Goal: Task Accomplishment & Management: Complete application form

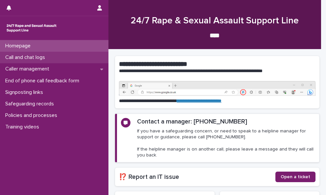
click at [70, 58] on div "Call and chat logs" at bounding box center [54, 58] width 108 height 12
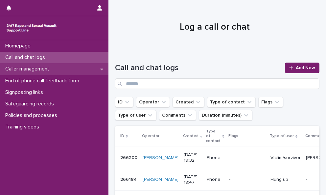
click at [74, 71] on div "Caller management" at bounding box center [54, 69] width 108 height 12
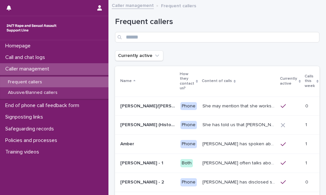
click at [316, 81] on icon at bounding box center [317, 81] width 2 height 3
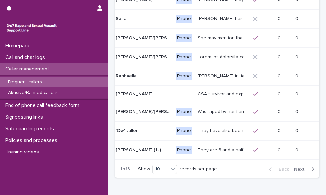
scroll to position [126, 0]
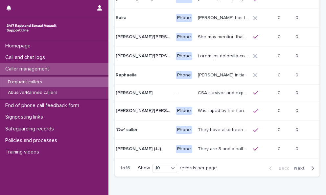
click at [296, 170] on span "Next" at bounding box center [301, 168] width 14 height 5
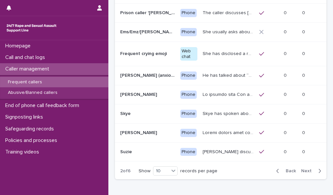
scroll to position [131, 0]
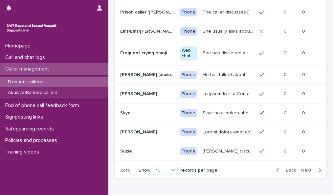
click at [301, 168] on span "Next" at bounding box center [308, 170] width 14 height 5
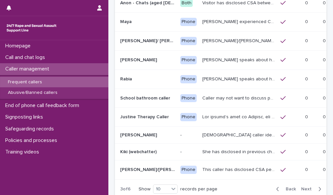
scroll to position [108, 0]
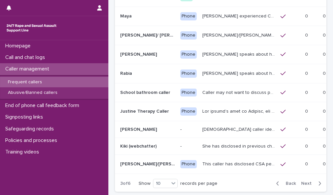
click at [302, 182] on span "Next" at bounding box center [308, 183] width 14 height 5
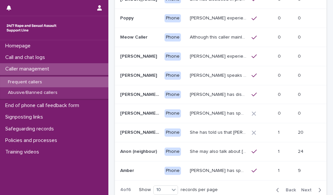
scroll to position [107, 0]
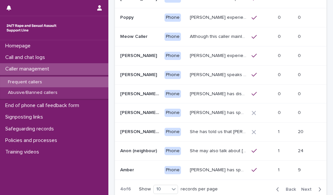
click at [306, 187] on span "Next" at bounding box center [308, 189] width 14 height 5
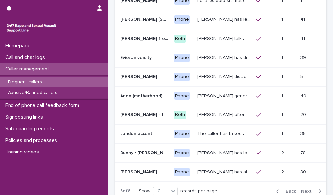
scroll to position [107, 0]
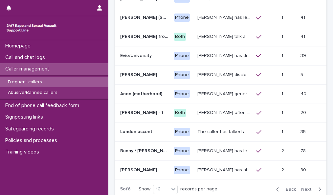
click at [304, 187] on span "Next" at bounding box center [308, 189] width 14 height 5
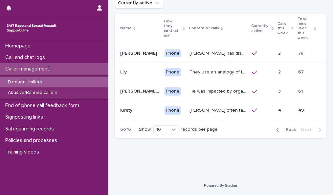
scroll to position [42, 0]
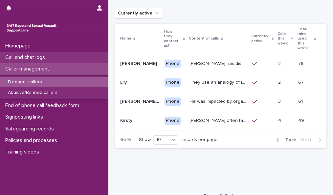
click at [75, 59] on div "Call and chat logs" at bounding box center [54, 58] width 108 height 12
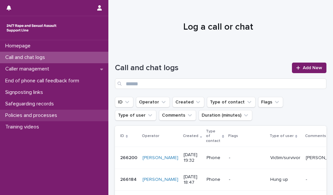
click at [67, 115] on div "Policies and processes" at bounding box center [54, 115] width 108 height 12
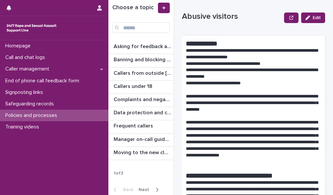
scroll to position [14, 0]
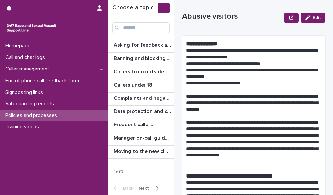
click at [145, 187] on span "Next" at bounding box center [146, 188] width 14 height 5
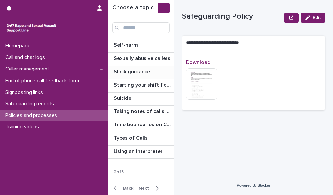
click at [127, 68] on p "Slack guidance" at bounding box center [133, 71] width 38 height 8
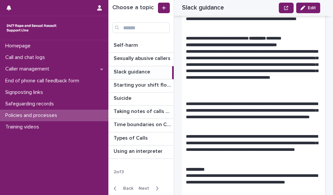
scroll to position [378, 0]
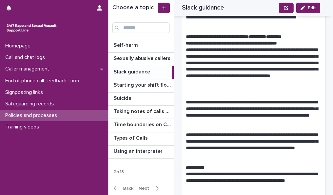
drag, startPoint x: 330, startPoint y: 60, endPoint x: 325, endPoint y: 41, distance: 20.0
click at [325, 41] on div "**********" at bounding box center [257, 97] width 151 height 195
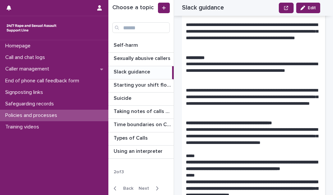
scroll to position [489, 0]
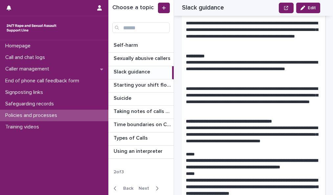
drag, startPoint x: 328, startPoint y: 85, endPoint x: 328, endPoint y: 62, distance: 23.3
click at [326, 62] on div "**********" at bounding box center [257, 97] width 151 height 195
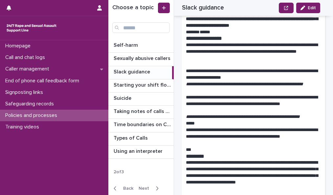
scroll to position [662, 0]
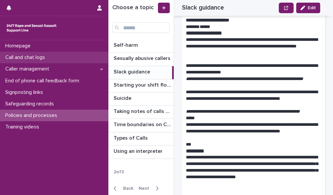
drag, startPoint x: 331, startPoint y: 102, endPoint x: 69, endPoint y: 56, distance: 265.3
click at [69, 56] on div "Call and chat logs" at bounding box center [54, 58] width 108 height 12
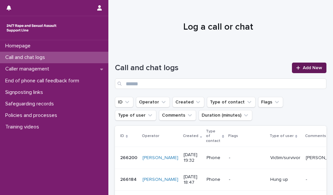
click at [292, 65] on link "Add New" at bounding box center [309, 67] width 35 height 11
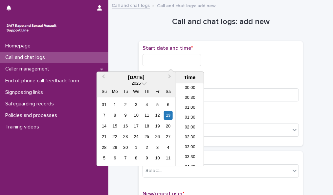
click at [188, 60] on input "text" at bounding box center [172, 60] width 58 height 12
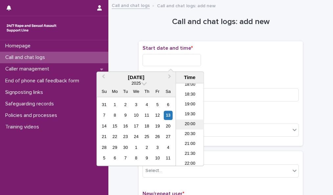
click at [187, 122] on li "20:00" at bounding box center [190, 124] width 28 height 10
type input "**********"
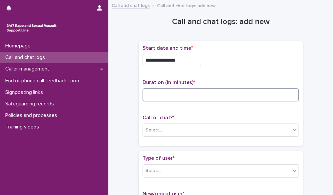
click at [175, 93] on input at bounding box center [221, 94] width 156 height 13
type input "*"
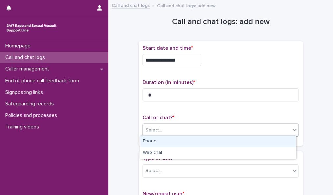
click at [177, 129] on div "Select..." at bounding box center [217, 130] width 148 height 11
click at [176, 139] on div "Phone" at bounding box center [218, 141] width 156 height 12
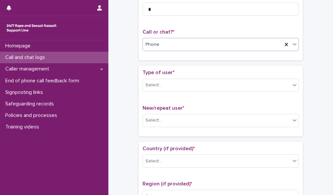
scroll to position [87, 0]
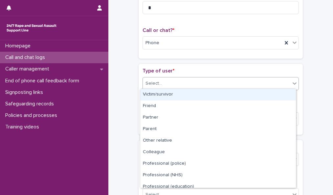
click at [277, 83] on div "Select..." at bounding box center [217, 83] width 148 height 11
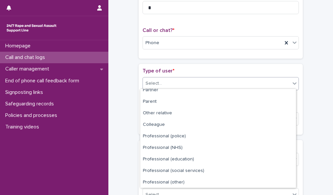
scroll to position [74, 0]
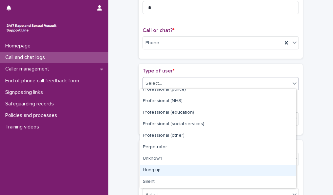
click at [254, 167] on div "Hung up" at bounding box center [218, 170] width 156 height 12
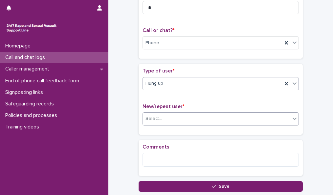
click at [262, 117] on div "Select..." at bounding box center [217, 118] width 148 height 11
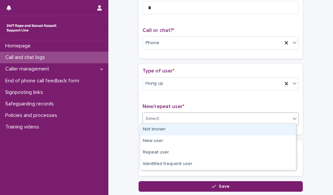
click at [258, 128] on div "Not known" at bounding box center [218, 130] width 156 height 12
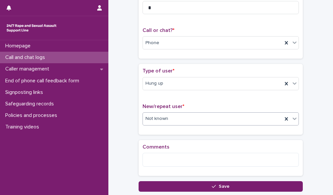
click at [243, 184] on button "Save" at bounding box center [221, 186] width 164 height 11
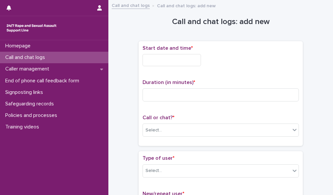
click at [148, 59] on input "text" at bounding box center [172, 60] width 58 height 12
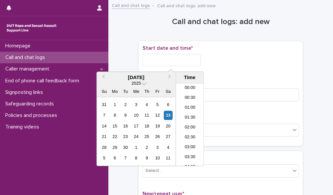
scroll to position [358, 0]
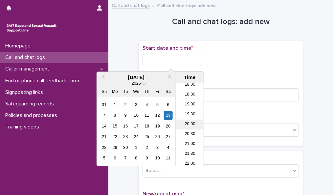
click at [183, 122] on li "20:00" at bounding box center [190, 124] width 28 height 10
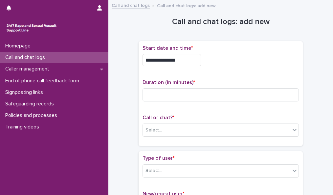
click at [180, 60] on input "**********" at bounding box center [172, 60] width 58 height 12
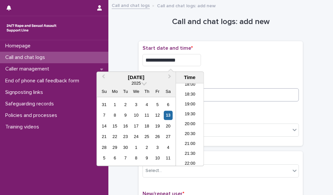
type input "**********"
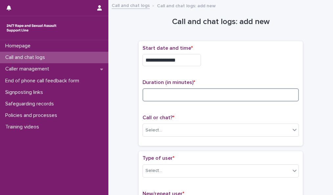
click at [253, 91] on input at bounding box center [221, 94] width 156 height 13
type input "*"
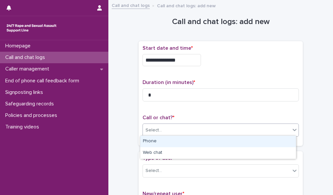
click at [250, 130] on div "Select..." at bounding box center [217, 130] width 148 height 11
click at [243, 142] on div "Phone" at bounding box center [218, 141] width 156 height 12
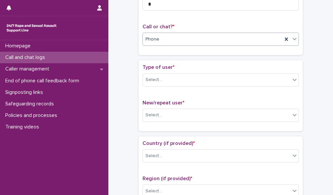
scroll to position [99, 0]
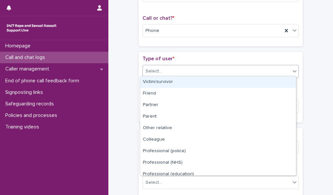
click at [291, 70] on icon at bounding box center [294, 71] width 7 height 7
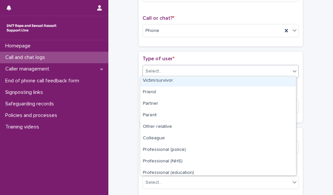
scroll to position [74, 0]
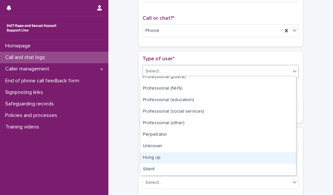
click at [276, 159] on div "Hung up" at bounding box center [218, 158] width 156 height 12
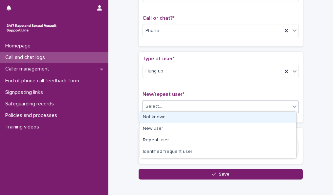
click at [273, 109] on div "Select..." at bounding box center [217, 106] width 148 height 11
click at [272, 118] on div "Not known" at bounding box center [218, 117] width 156 height 12
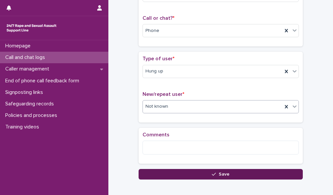
click at [263, 172] on button "Save" at bounding box center [221, 174] width 164 height 11
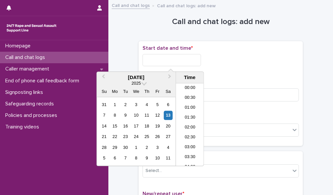
click at [169, 58] on input "text" at bounding box center [172, 60] width 58 height 12
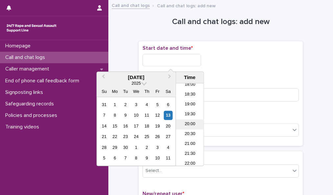
click at [196, 122] on li "20:00" at bounding box center [190, 124] width 28 height 10
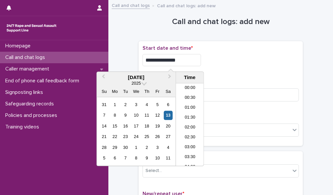
click at [186, 59] on input "**********" at bounding box center [172, 60] width 58 height 12
type input "**********"
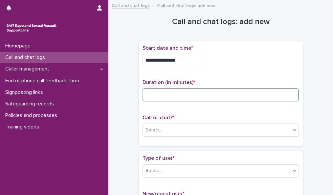
click at [283, 95] on input at bounding box center [221, 94] width 156 height 13
type input "*"
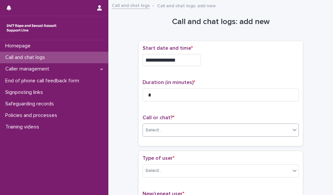
click at [278, 127] on div "Select..." at bounding box center [217, 130] width 148 height 11
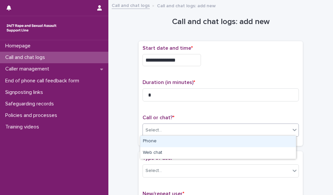
click at [272, 141] on div "Phone" at bounding box center [218, 141] width 156 height 12
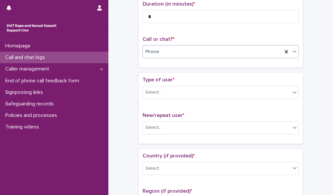
scroll to position [80, 0]
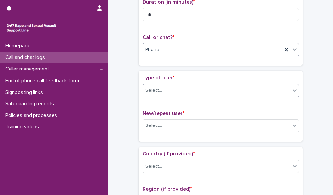
click at [291, 91] on icon at bounding box center [294, 90] width 7 height 7
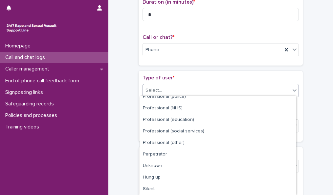
scroll to position [74, 0]
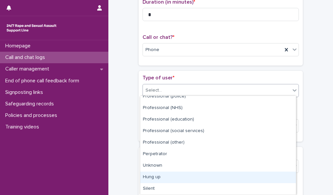
click at [267, 174] on div "Hung up" at bounding box center [218, 177] width 156 height 12
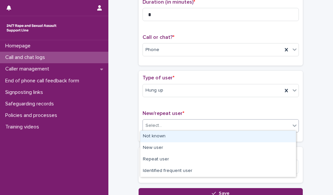
click at [271, 120] on div "Select..." at bounding box center [217, 125] width 148 height 11
click at [268, 134] on div "Not known" at bounding box center [218, 136] width 156 height 12
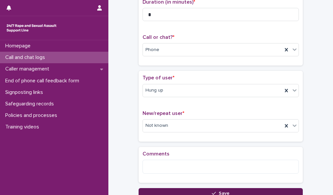
click at [259, 189] on button "Save" at bounding box center [221, 193] width 164 height 11
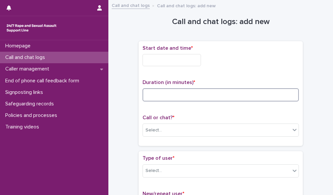
click at [158, 93] on input at bounding box center [221, 94] width 156 height 13
type input "**"
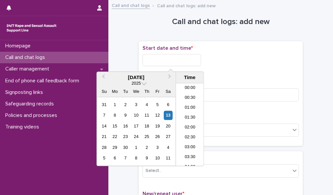
click at [194, 58] on input "text" at bounding box center [172, 60] width 58 height 12
click at [191, 113] on li "20:00" at bounding box center [190, 114] width 28 height 10
click at [181, 60] on input "**********" at bounding box center [172, 60] width 58 height 12
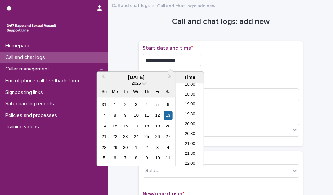
type input "**********"
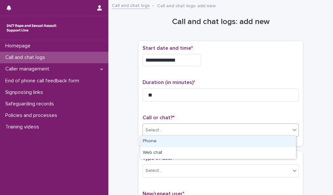
click at [274, 131] on div "Select..." at bounding box center [217, 130] width 148 height 11
click at [273, 140] on div "Phone" at bounding box center [218, 141] width 156 height 12
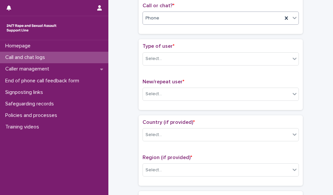
scroll to position [114, 0]
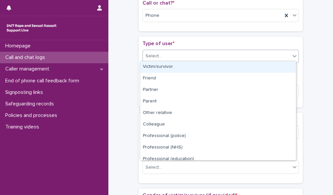
click at [268, 51] on div "Select..." at bounding box center [217, 56] width 148 height 11
click at [264, 65] on div "Victim/survivor" at bounding box center [218, 67] width 156 height 12
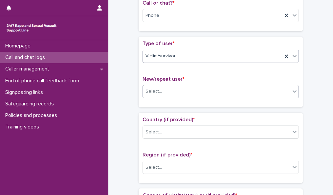
click at [263, 87] on div "Select..." at bounding box center [217, 91] width 148 height 11
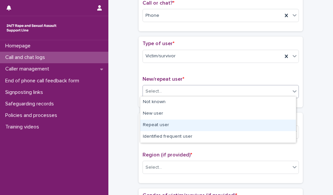
click at [262, 123] on div "Repeat user" at bounding box center [218, 125] width 156 height 12
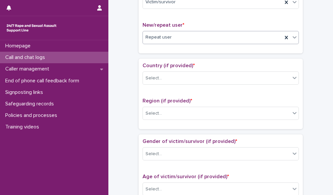
scroll to position [174, 0]
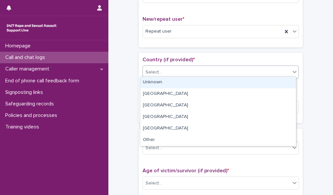
click at [281, 70] on div "Select..." at bounding box center [217, 72] width 148 height 11
click at [275, 82] on div "Unknown" at bounding box center [218, 83] width 156 height 12
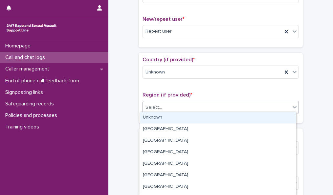
click at [275, 104] on div "Select..." at bounding box center [217, 107] width 148 height 11
click at [274, 115] on div "Unknown" at bounding box center [218, 118] width 156 height 12
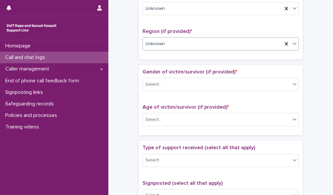
scroll to position [253, 0]
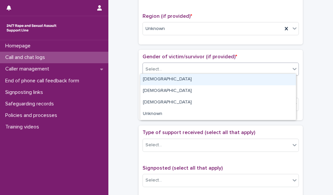
click at [264, 69] on div "Select..." at bounding box center [217, 69] width 148 height 11
click at [263, 77] on div "[DEMOGRAPHIC_DATA]" at bounding box center [218, 80] width 156 height 12
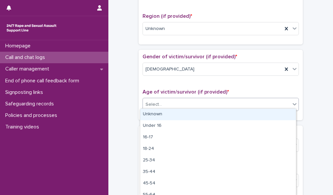
click at [263, 99] on div "Select..." at bounding box center [217, 104] width 148 height 11
click at [261, 113] on div "Unknown" at bounding box center [218, 114] width 156 height 12
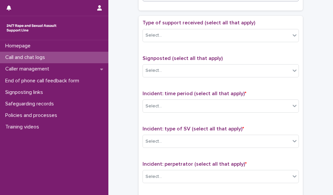
scroll to position [363, 0]
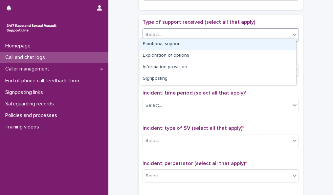
click at [271, 32] on div "Select..." at bounding box center [217, 34] width 148 height 11
click at [268, 45] on div "Emotional support" at bounding box center [218, 44] width 156 height 12
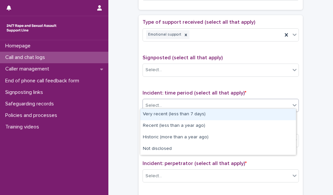
click at [271, 104] on div "Select..." at bounding box center [217, 105] width 148 height 11
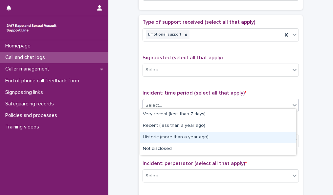
click at [269, 136] on div "Historic (more than a year ago)" at bounding box center [218, 137] width 156 height 12
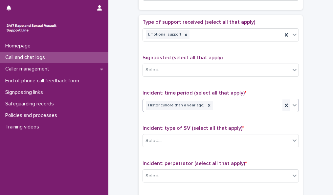
click at [285, 104] on icon at bounding box center [286, 105] width 3 height 3
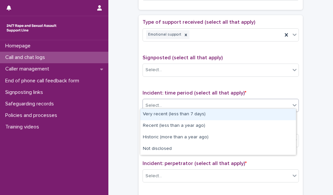
click at [293, 104] on icon at bounding box center [295, 105] width 4 height 2
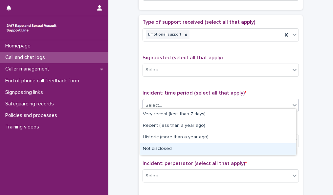
click at [277, 149] on div "Not disclosed" at bounding box center [218, 149] width 156 height 12
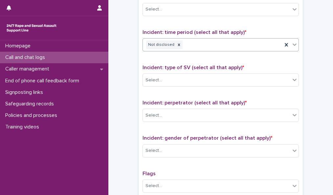
scroll to position [429, 0]
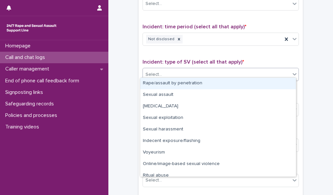
click at [273, 72] on div "Select..." at bounding box center [217, 74] width 148 height 11
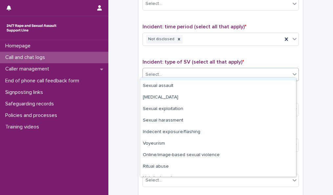
scroll to position [16, 0]
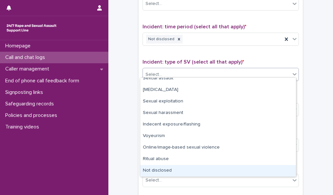
click at [244, 168] on div "Not disclosed" at bounding box center [218, 171] width 156 height 12
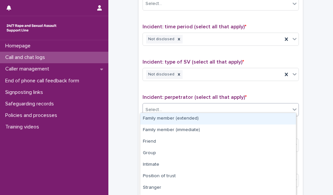
click at [267, 111] on div "Select..." at bounding box center [217, 109] width 148 height 11
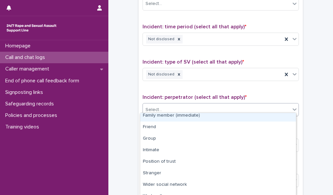
scroll to position [44, 0]
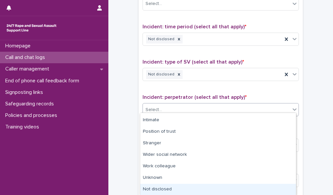
click at [220, 186] on div "Not disclosed" at bounding box center [218, 189] width 156 height 12
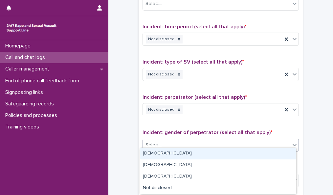
click at [227, 142] on div "Select..." at bounding box center [217, 144] width 148 height 11
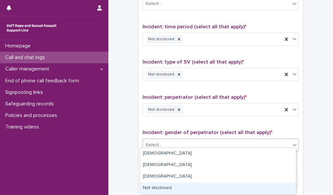
click at [224, 186] on div "Not disclosed" at bounding box center [218, 188] width 156 height 12
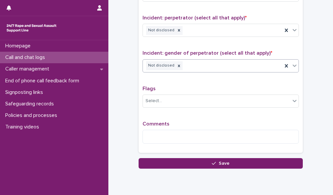
scroll to position [529, 0]
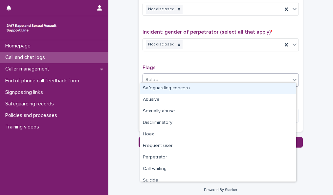
click at [242, 74] on div "Select..." at bounding box center [217, 79] width 148 height 11
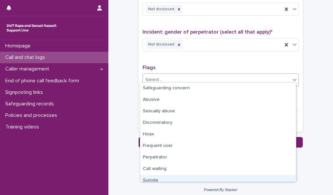
click at [260, 175] on div "Suicide" at bounding box center [218, 180] width 156 height 12
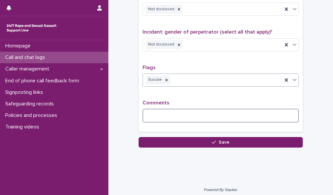
click at [195, 111] on textarea at bounding box center [221, 115] width 156 height 14
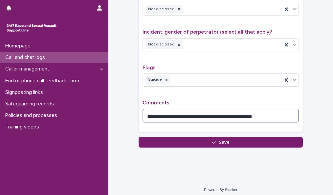
click at [229, 112] on textarea "**********" at bounding box center [221, 115] width 156 height 14
click at [264, 111] on textarea "**********" at bounding box center [221, 115] width 156 height 14
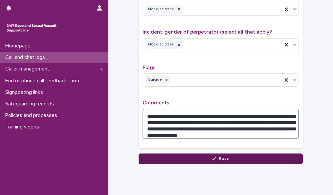
type textarea "**********"
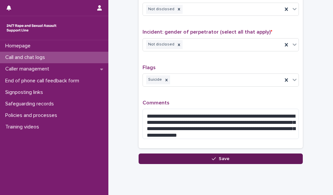
click at [266, 157] on button "Save" at bounding box center [221, 158] width 164 height 11
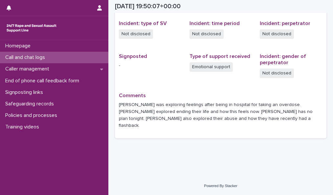
scroll to position [159, 0]
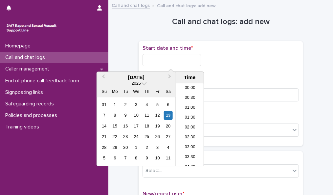
click at [176, 63] on input "text" at bounding box center [172, 60] width 58 height 12
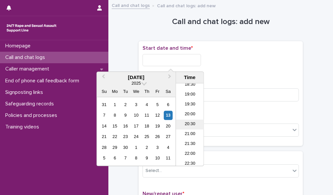
click at [189, 125] on li "20:30" at bounding box center [190, 124] width 28 height 10
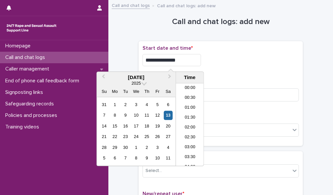
click at [179, 59] on input "**********" at bounding box center [172, 60] width 58 height 12
type input "**********"
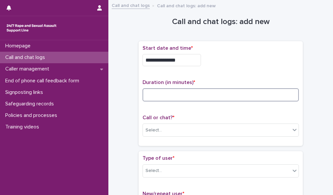
click at [220, 91] on input at bounding box center [221, 94] width 156 height 13
type input "*"
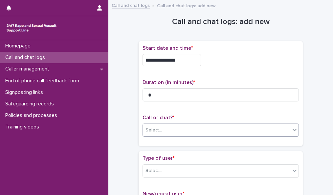
click at [233, 130] on div "Select..." at bounding box center [217, 130] width 148 height 11
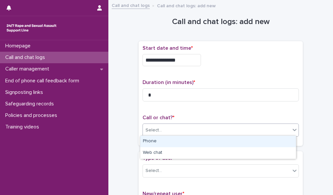
click at [232, 142] on div "Phone" at bounding box center [218, 141] width 156 height 12
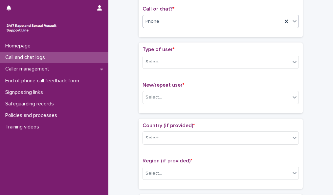
scroll to position [112, 0]
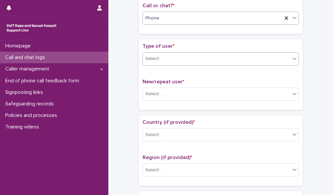
click at [288, 53] on div "Select..." at bounding box center [217, 58] width 148 height 11
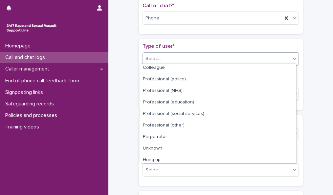
scroll to position [74, 0]
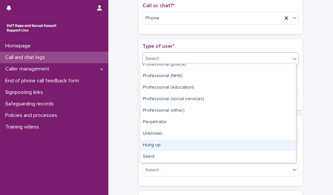
click at [277, 145] on div "Hung up" at bounding box center [218, 145] width 156 height 12
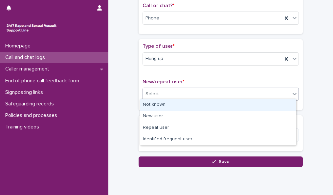
click at [266, 90] on div "Select..." at bounding box center [217, 93] width 148 height 11
click at [263, 102] on div "Not known" at bounding box center [218, 105] width 156 height 12
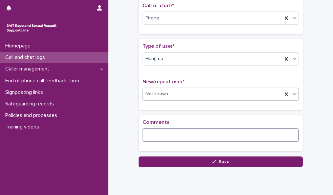
click at [191, 133] on textarea at bounding box center [221, 135] width 156 height 14
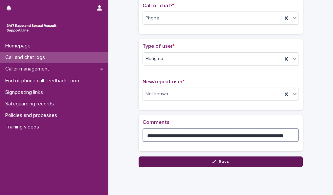
type textarea "**********"
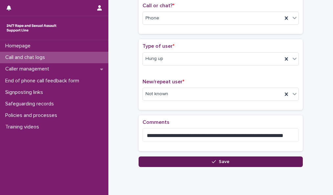
click at [244, 160] on button "Save" at bounding box center [221, 161] width 164 height 11
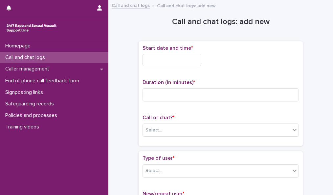
click at [139, 26] on h1 "Call and chat logs: add new" at bounding box center [221, 22] width 164 height 10
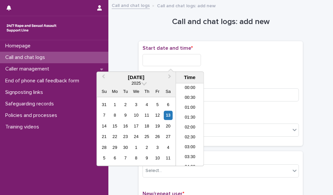
click at [155, 59] on input "text" at bounding box center [172, 60] width 58 height 12
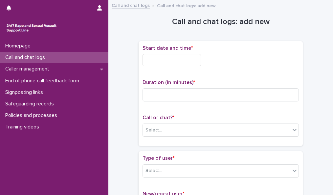
drag, startPoint x: 190, startPoint y: 122, endPoint x: 318, endPoint y: 122, distance: 127.8
click at [190, 54] on input "text" at bounding box center [172, 60] width 58 height 12
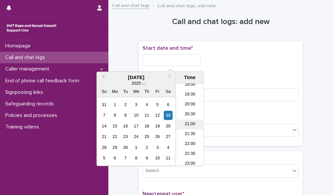
click at [192, 125] on li "21:00" at bounding box center [190, 124] width 28 height 10
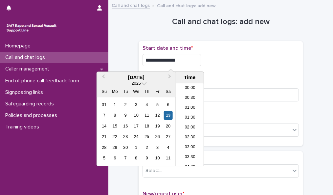
click at [179, 58] on input "**********" at bounding box center [172, 60] width 58 height 12
type input "**********"
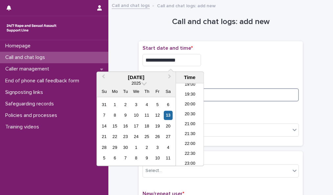
click at [211, 95] on input at bounding box center [221, 94] width 156 height 13
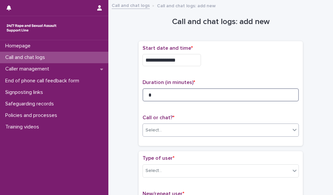
type input "*"
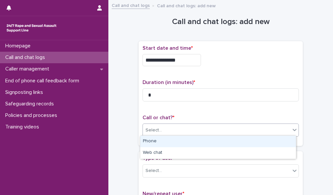
click at [223, 127] on div "Select..." at bounding box center [217, 130] width 148 height 11
click at [223, 140] on div "Phone" at bounding box center [218, 141] width 156 height 12
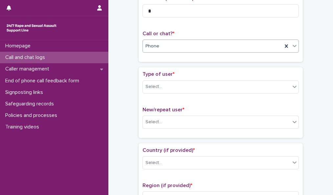
scroll to position [80, 0]
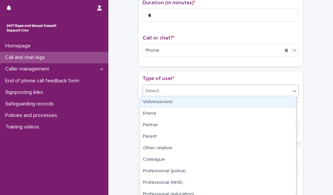
click at [269, 87] on div "Select..." at bounding box center [217, 90] width 148 height 11
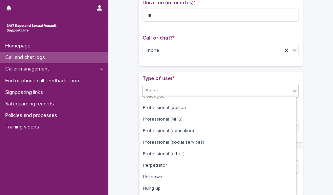
scroll to position [74, 0]
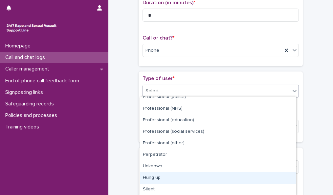
click at [260, 178] on div "Hung up" at bounding box center [218, 178] width 156 height 12
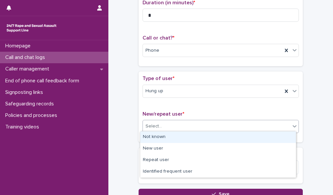
click at [269, 121] on div "Select..." at bounding box center [217, 126] width 148 height 11
click at [266, 134] on div "Not known" at bounding box center [218, 137] width 156 height 12
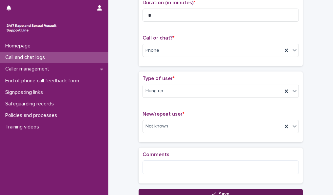
click at [243, 189] on button "Save" at bounding box center [221, 193] width 164 height 11
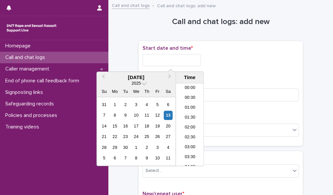
click at [191, 57] on input "text" at bounding box center [172, 60] width 58 height 12
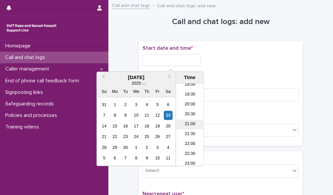
click at [194, 123] on li "21:00" at bounding box center [190, 124] width 28 height 10
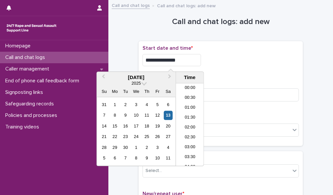
click at [184, 57] on input "**********" at bounding box center [172, 60] width 58 height 12
type input "**********"
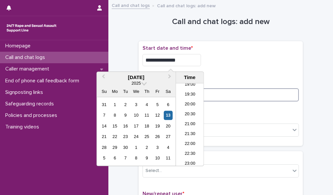
click at [239, 94] on input at bounding box center [221, 94] width 156 height 13
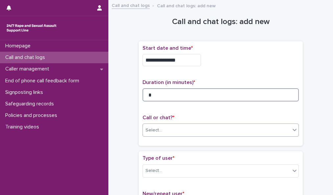
type input "*"
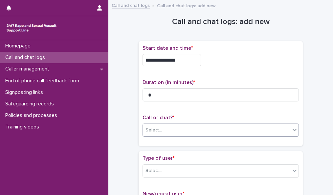
click at [239, 126] on div "Select..." at bounding box center [217, 130] width 148 height 11
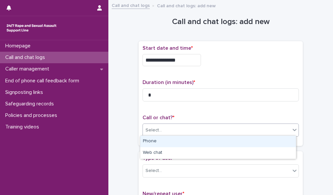
click at [238, 140] on div "Phone" at bounding box center [218, 141] width 156 height 12
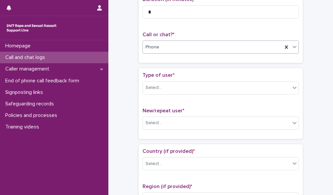
scroll to position [90, 0]
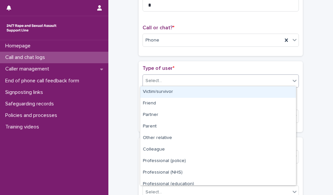
click at [285, 80] on div "Select..." at bounding box center [217, 80] width 148 height 11
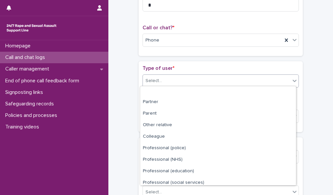
scroll to position [67, 0]
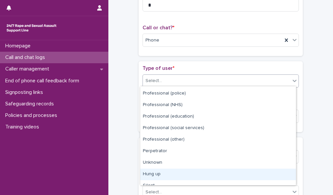
click at [255, 174] on div "Hung up" at bounding box center [218, 174] width 156 height 12
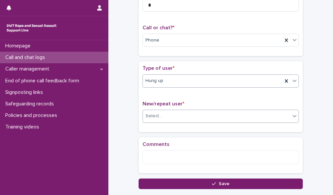
click at [255, 110] on div "Select..." at bounding box center [217, 115] width 148 height 11
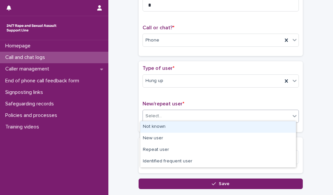
click at [252, 124] on div "Not known" at bounding box center [218, 127] width 156 height 12
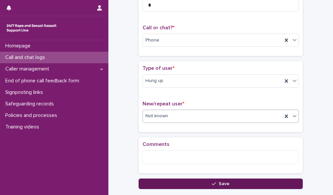
click at [246, 181] on button "Save" at bounding box center [221, 183] width 164 height 11
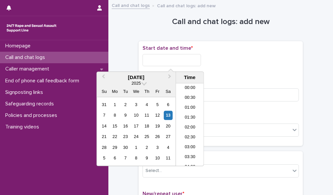
click at [174, 57] on input "text" at bounding box center [172, 60] width 58 height 12
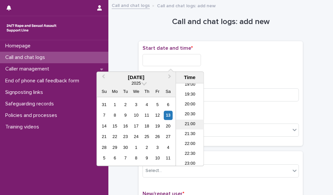
click at [193, 123] on li "21:00" at bounding box center [190, 124] width 28 height 10
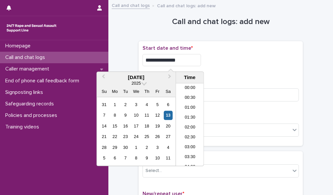
click at [180, 61] on input "**********" at bounding box center [172, 60] width 58 height 12
type input "**********"
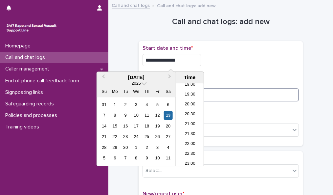
click at [208, 91] on input at bounding box center [221, 94] width 156 height 13
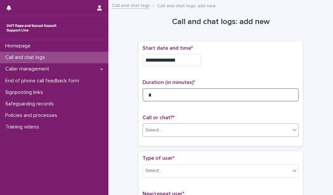
type input "*"
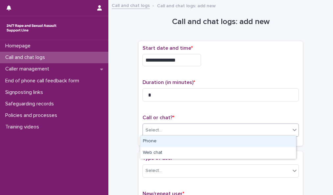
click at [217, 130] on div "Select..." at bounding box center [217, 130] width 148 height 11
click at [214, 140] on div "Phone" at bounding box center [218, 141] width 156 height 12
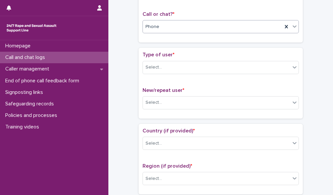
scroll to position [104, 0]
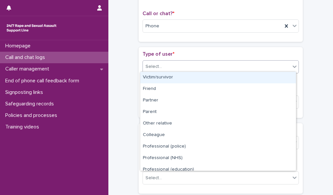
click at [291, 63] on icon at bounding box center [294, 66] width 7 height 7
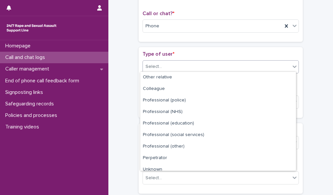
scroll to position [74, 0]
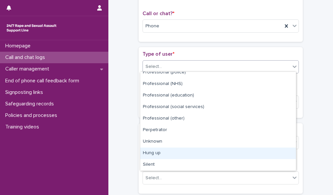
click at [267, 154] on div "Hung up" at bounding box center [218, 153] width 156 height 12
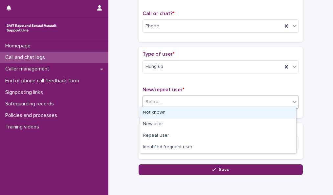
click at [255, 101] on div "Select..." at bounding box center [217, 101] width 148 height 11
click at [255, 111] on div "Not known" at bounding box center [218, 113] width 156 height 12
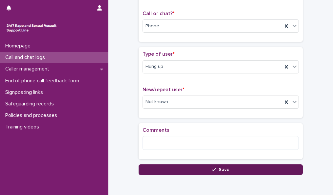
click at [250, 167] on button "Save" at bounding box center [221, 169] width 164 height 11
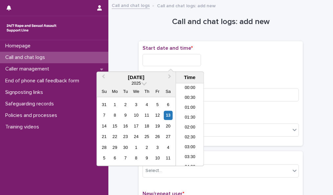
scroll to position [378, 0]
drag, startPoint x: 174, startPoint y: 58, endPoint x: 250, endPoint y: 27, distance: 82.6
click at [193, 58] on input "text" at bounding box center [172, 60] width 58 height 12
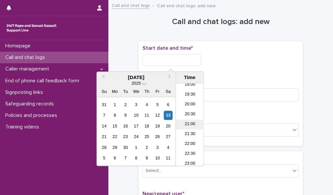
click at [192, 122] on li "21:00" at bounding box center [190, 124] width 28 height 10
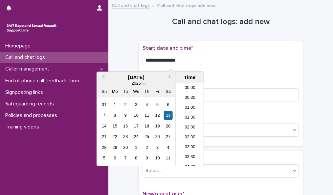
click at [184, 60] on input "**********" at bounding box center [172, 60] width 58 height 12
type input "**********"
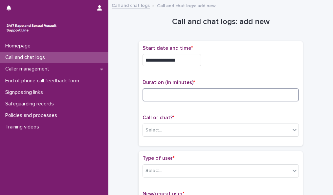
click at [218, 90] on input at bounding box center [221, 94] width 156 height 13
type input "*"
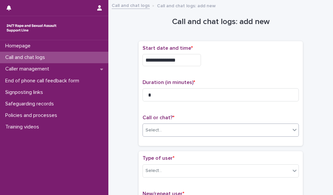
click at [220, 128] on div "Select..." at bounding box center [217, 130] width 148 height 11
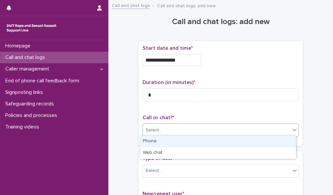
click at [220, 138] on div "Phone" at bounding box center [218, 141] width 156 height 12
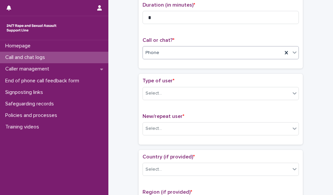
scroll to position [81, 0]
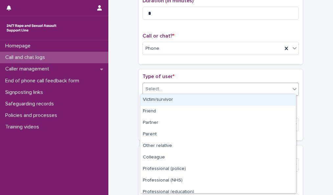
click at [291, 86] on icon at bounding box center [294, 88] width 7 height 7
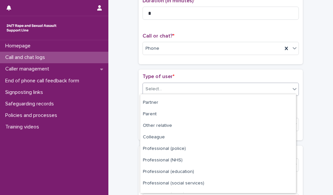
scroll to position [74, 0]
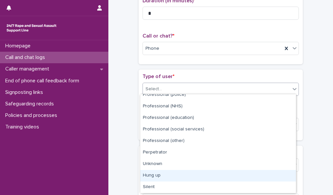
click at [275, 171] on div "Hung up" at bounding box center [218, 176] width 156 height 12
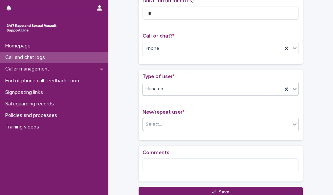
click at [275, 120] on div "Select..." at bounding box center [217, 124] width 148 height 11
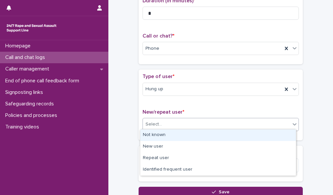
click at [272, 131] on div "Not known" at bounding box center [218, 135] width 156 height 12
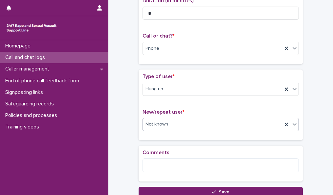
click at [243, 189] on button "Save" at bounding box center [221, 191] width 164 height 11
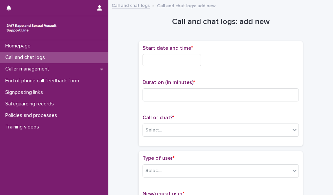
click at [190, 60] on input "text" at bounding box center [172, 60] width 58 height 12
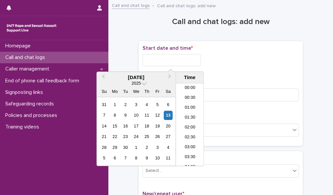
scroll to position [378, 0]
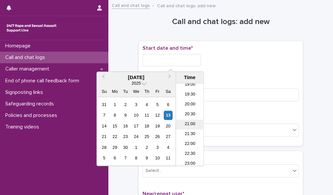
click at [190, 123] on li "21:00" at bounding box center [190, 124] width 28 height 10
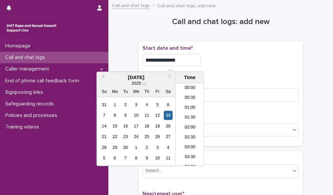
click at [180, 58] on input "**********" at bounding box center [172, 60] width 58 height 12
type input "**********"
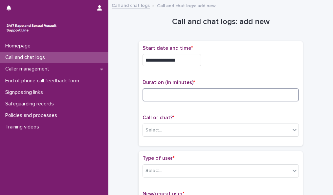
drag, startPoint x: 220, startPoint y: 91, endPoint x: 206, endPoint y: 91, distance: 14.1
click at [206, 91] on input at bounding box center [221, 94] width 156 height 13
type input "*"
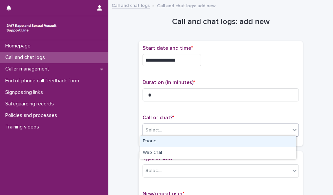
click at [208, 126] on div "Select..." at bounding box center [217, 130] width 148 height 11
drag, startPoint x: 208, startPoint y: 139, endPoint x: 182, endPoint y: 125, distance: 29.3
click at [182, 125] on div "Select..." at bounding box center [217, 130] width 148 height 11
click at [186, 141] on div "Phone" at bounding box center [218, 141] width 156 height 12
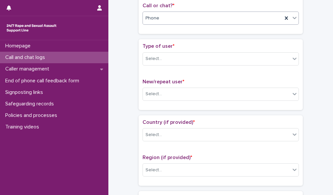
scroll to position [110, 0]
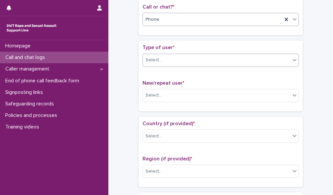
click at [285, 58] on div "Select..." at bounding box center [217, 60] width 148 height 11
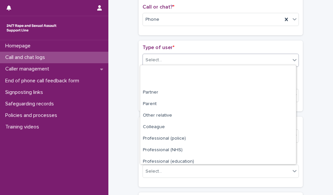
scroll to position [74, 0]
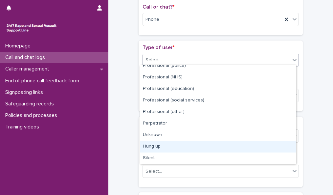
click at [250, 143] on div "Hung up" at bounding box center [218, 147] width 156 height 12
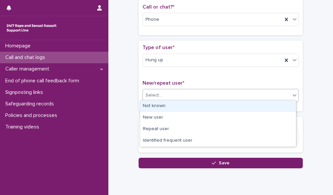
click at [246, 94] on div "Select..." at bounding box center [217, 95] width 148 height 11
click at [248, 104] on div "Not known" at bounding box center [218, 106] width 156 height 12
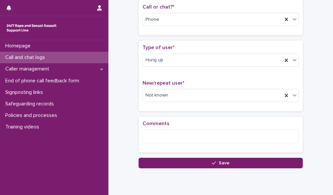
click at [241, 159] on button "Save" at bounding box center [221, 162] width 164 height 11
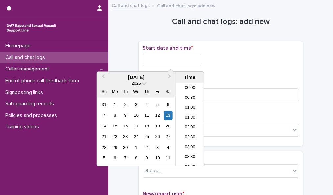
click at [186, 56] on input "text" at bounding box center [172, 60] width 58 height 12
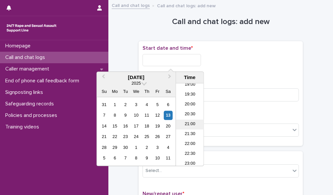
click at [189, 125] on li "21:00" at bounding box center [190, 124] width 28 height 10
click at [181, 58] on input "**********" at bounding box center [172, 60] width 58 height 12
type input "**********"
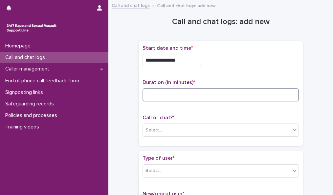
drag, startPoint x: 221, startPoint y: 95, endPoint x: 204, endPoint y: 91, distance: 17.7
click at [204, 91] on input at bounding box center [221, 94] width 156 height 13
type input "*"
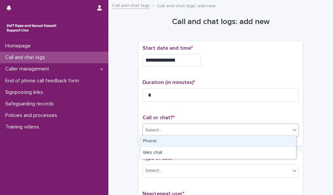
click at [202, 129] on div "Select..." at bounding box center [217, 130] width 148 height 11
click at [203, 141] on div "Phone" at bounding box center [218, 141] width 156 height 12
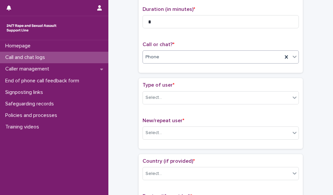
scroll to position [75, 0]
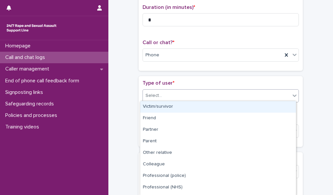
click at [274, 97] on div "Select..." at bounding box center [217, 95] width 148 height 11
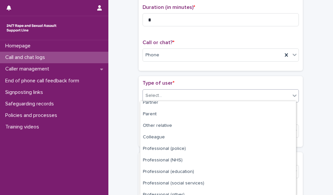
scroll to position [79, 0]
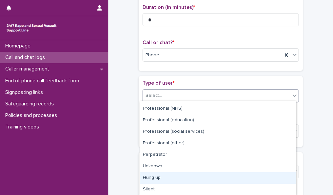
click at [262, 178] on div "Hung up" at bounding box center [218, 178] width 156 height 12
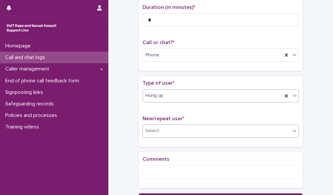
click at [262, 130] on div "Select..." at bounding box center [217, 130] width 148 height 11
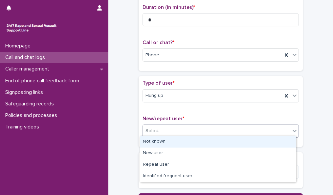
click at [262, 139] on div "Not known" at bounding box center [218, 142] width 156 height 12
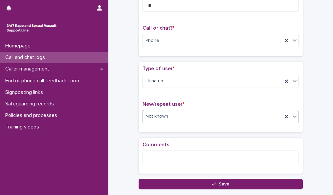
scroll to position [104, 0]
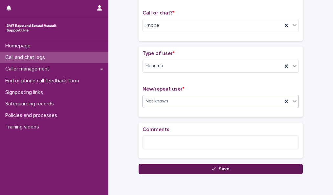
click at [283, 164] on button "Save" at bounding box center [221, 168] width 164 height 11
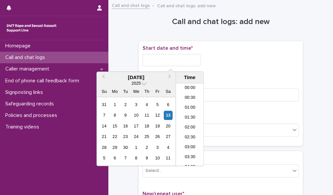
click at [175, 60] on input "text" at bounding box center [172, 60] width 58 height 12
click at [190, 123] on li "21:00" at bounding box center [190, 124] width 28 height 10
click at [182, 59] on input "**********" at bounding box center [172, 60] width 58 height 12
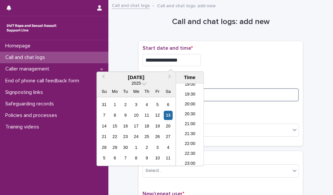
type input "**********"
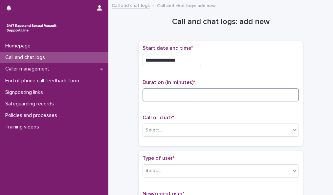
click at [232, 92] on input at bounding box center [221, 94] width 156 height 13
type input "*"
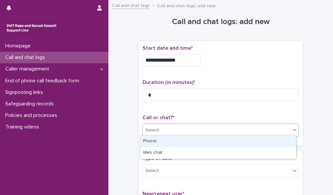
click at [226, 128] on div "Select..." at bounding box center [217, 130] width 148 height 11
click at [227, 140] on div "Phone" at bounding box center [218, 141] width 156 height 12
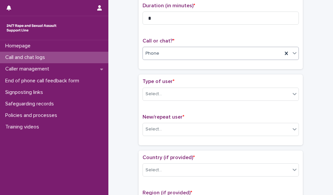
scroll to position [80, 0]
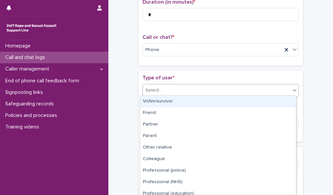
click at [294, 89] on icon at bounding box center [294, 90] width 7 height 7
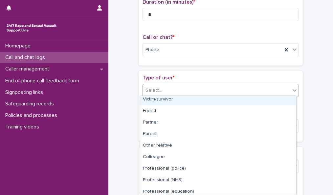
scroll to position [74, 0]
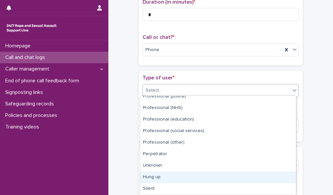
click at [266, 178] on div "Hung up" at bounding box center [218, 177] width 156 height 12
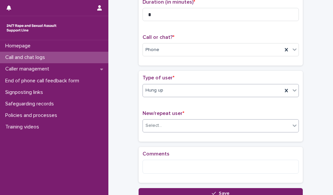
click at [260, 123] on div "Select..." at bounding box center [217, 125] width 148 height 11
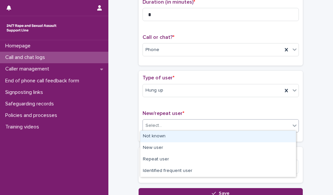
click at [260, 134] on div "Not known" at bounding box center [218, 136] width 156 height 12
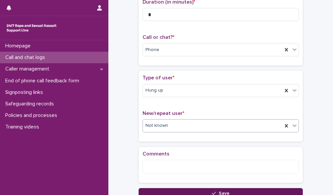
click at [236, 189] on button "Save" at bounding box center [221, 193] width 164 height 11
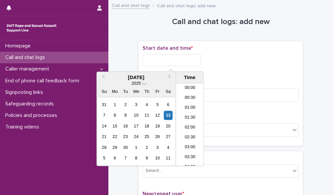
click at [166, 59] on input "text" at bounding box center [172, 60] width 58 height 12
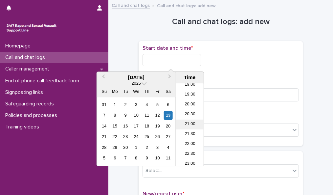
click at [186, 122] on li "21:00" at bounding box center [190, 124] width 28 height 10
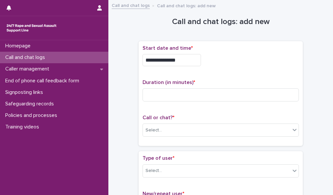
click at [180, 60] on input "**********" at bounding box center [172, 60] width 58 height 12
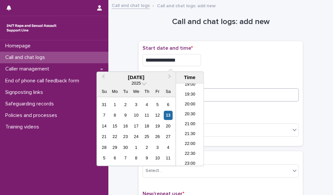
type input "**********"
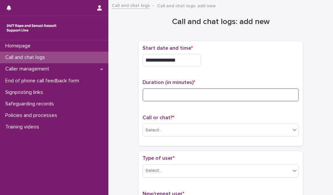
click at [222, 94] on input at bounding box center [221, 94] width 156 height 13
type input "*"
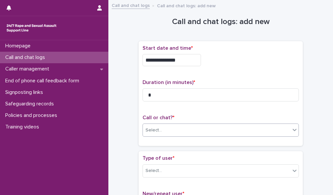
click at [221, 127] on div "Select..." at bounding box center [217, 130] width 148 height 11
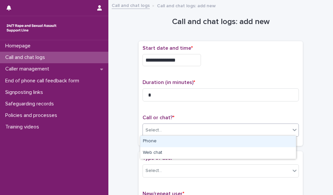
click at [220, 140] on div "Phone" at bounding box center [218, 141] width 156 height 12
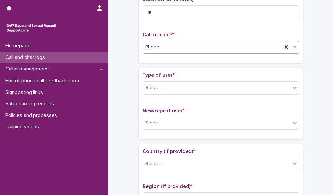
scroll to position [103, 0]
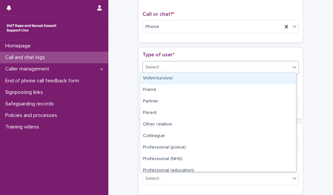
click at [291, 63] on div at bounding box center [295, 67] width 8 height 12
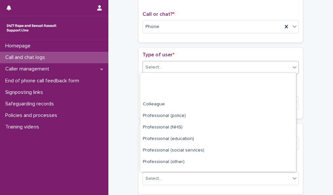
scroll to position [74, 0]
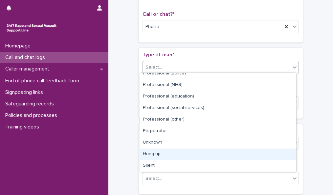
click at [271, 148] on div "Hung up" at bounding box center [218, 154] width 156 height 12
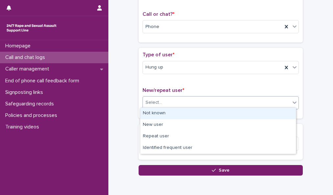
click at [275, 101] on div "Select..." at bounding box center [217, 102] width 148 height 11
click at [275, 112] on div "Not known" at bounding box center [218, 113] width 156 height 12
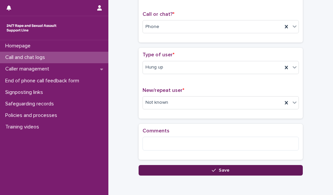
click at [265, 167] on button "Save" at bounding box center [221, 170] width 164 height 11
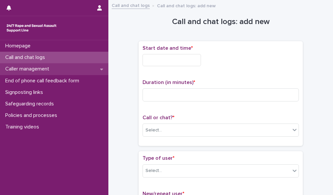
click at [95, 68] on div "Caller management" at bounding box center [54, 69] width 108 height 12
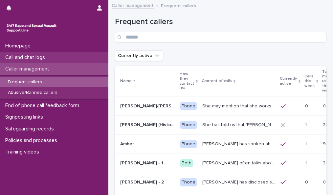
click at [81, 57] on div "Call and chat logs" at bounding box center [54, 58] width 108 height 12
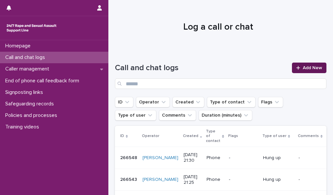
click at [298, 69] on div at bounding box center [299, 67] width 7 height 5
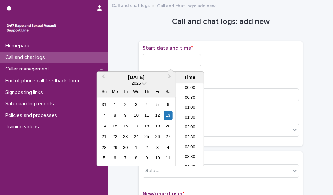
scroll to position [388, 0]
click at [171, 58] on input "text" at bounding box center [172, 60] width 58 height 12
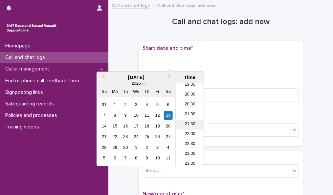
click at [192, 125] on li "21:30" at bounding box center [190, 124] width 28 height 10
click at [181, 59] on input "**********" at bounding box center [172, 60] width 58 height 12
type input "**********"
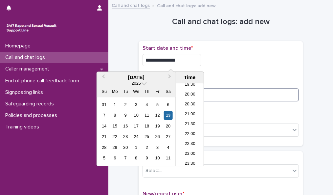
click at [236, 94] on input at bounding box center [221, 94] width 156 height 13
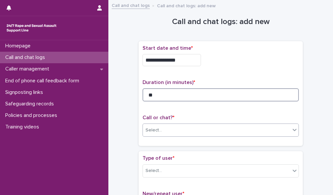
type input "**"
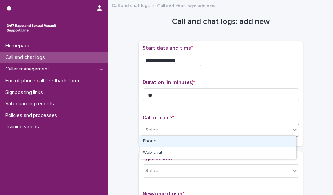
click at [247, 126] on div "Select..." at bounding box center [217, 130] width 148 height 11
click at [246, 139] on div "Phone" at bounding box center [218, 141] width 156 height 12
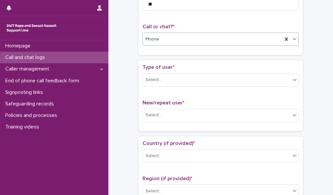
scroll to position [92, 0]
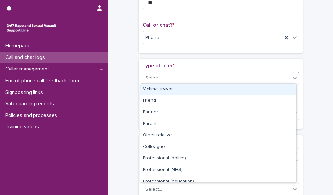
click at [287, 74] on div "Select..." at bounding box center [217, 78] width 148 height 11
click at [285, 90] on div "Victim/survivor" at bounding box center [218, 89] width 156 height 12
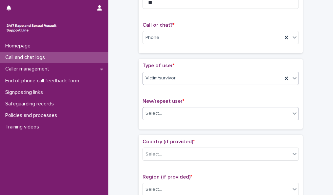
click at [283, 110] on div "Select..." at bounding box center [217, 113] width 148 height 11
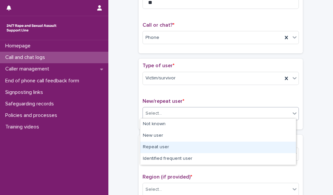
click at [281, 145] on div "Repeat user" at bounding box center [218, 147] width 156 height 12
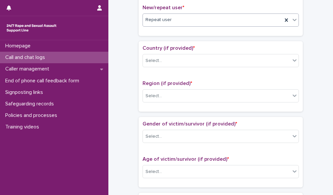
scroll to position [138, 0]
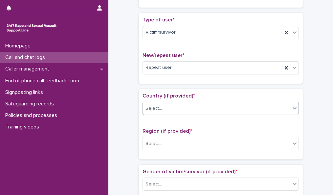
click at [275, 104] on div "Country (if provided) * Select..." at bounding box center [221, 106] width 156 height 27
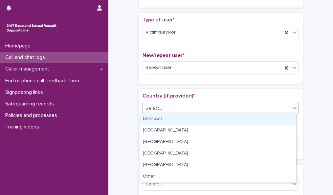
click at [275, 104] on div "Select..." at bounding box center [217, 108] width 148 height 11
click at [273, 123] on div "Unknown" at bounding box center [218, 119] width 156 height 12
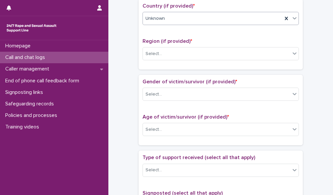
scroll to position [229, 0]
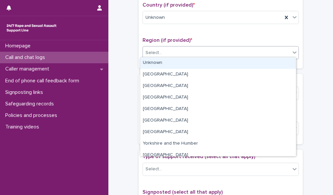
click at [272, 50] on div "Select..." at bounding box center [217, 52] width 148 height 11
click at [267, 66] on div "Unknown" at bounding box center [218, 63] width 156 height 12
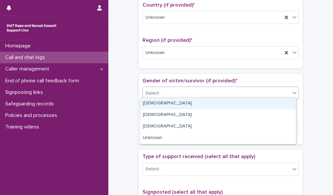
click at [265, 88] on div "Select..." at bounding box center [217, 93] width 148 height 11
click at [264, 100] on div "[DEMOGRAPHIC_DATA]" at bounding box center [218, 104] width 156 height 12
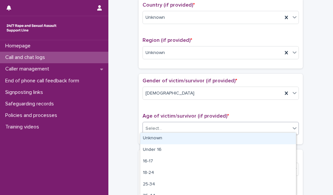
click at [264, 127] on div "Select..." at bounding box center [217, 128] width 148 height 11
click at [264, 140] on div "Unknown" at bounding box center [218, 138] width 156 height 12
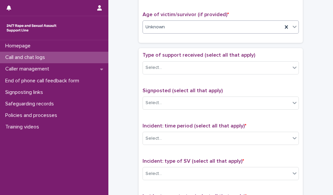
scroll to position [332, 0]
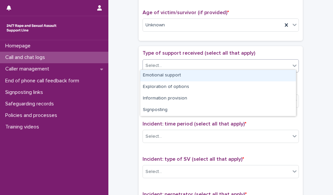
click at [275, 62] on div "Select..." at bounding box center [217, 65] width 148 height 11
click at [272, 75] on div "Emotional support" at bounding box center [218, 76] width 156 height 12
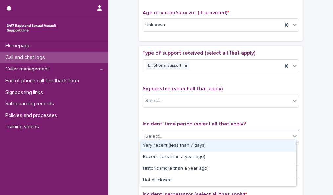
click at [271, 131] on div "Select..." at bounding box center [217, 136] width 148 height 11
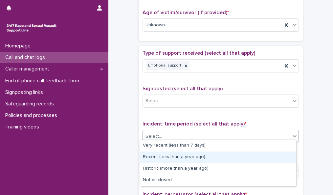
click at [271, 158] on div "Recent (less than a year ago)" at bounding box center [218, 157] width 156 height 12
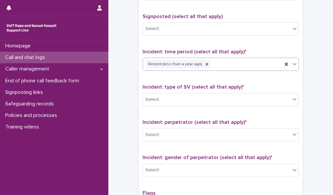
scroll to position [413, 0]
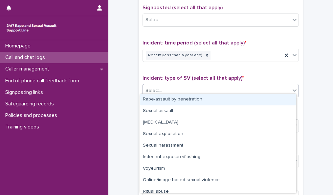
click at [283, 87] on div "Select..." at bounding box center [217, 90] width 148 height 11
click at [278, 98] on div "Rape/assault by penetration" at bounding box center [218, 100] width 156 height 12
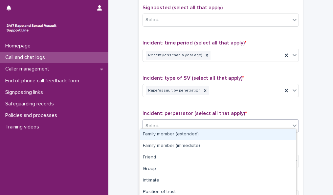
click at [277, 121] on div "Select..." at bounding box center [217, 125] width 148 height 11
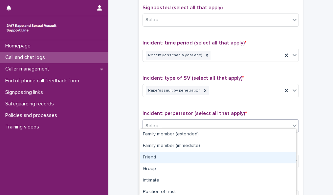
click at [273, 157] on div "Friend" at bounding box center [218, 157] width 156 height 12
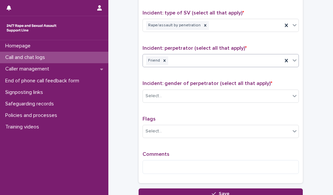
scroll to position [486, 0]
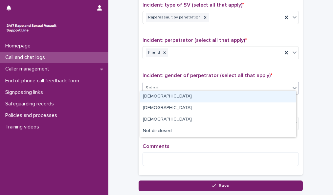
click at [245, 83] on div "Select..." at bounding box center [217, 87] width 148 height 11
click at [238, 96] on div "[DEMOGRAPHIC_DATA]" at bounding box center [218, 97] width 156 height 12
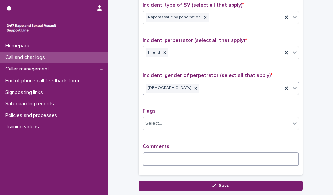
click at [166, 155] on textarea at bounding box center [221, 159] width 156 height 14
drag, startPoint x: 166, startPoint y: 155, endPoint x: 177, endPoint y: 161, distance: 12.6
click at [177, 161] on textarea "*" at bounding box center [221, 159] width 156 height 14
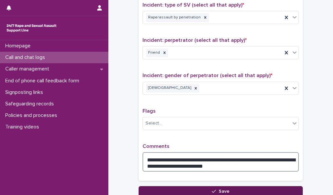
type textarea "**********"
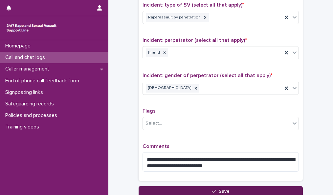
click at [251, 186] on button "Save" at bounding box center [221, 191] width 164 height 11
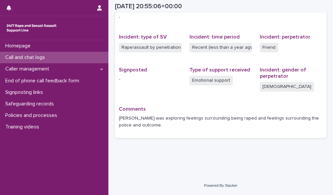
scroll to position [148, 0]
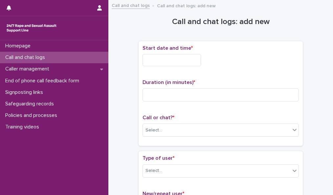
click at [141, 23] on h1 "Call and chat logs: add new" at bounding box center [221, 22] width 164 height 10
click at [186, 59] on input "text" at bounding box center [172, 60] width 58 height 12
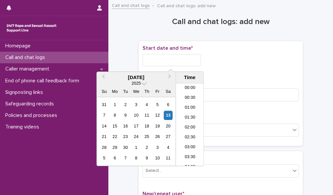
scroll to position [391, 0]
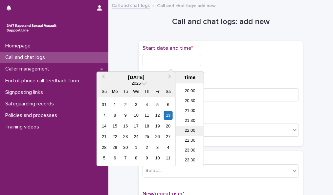
click at [195, 131] on li "22:00" at bounding box center [190, 131] width 28 height 10
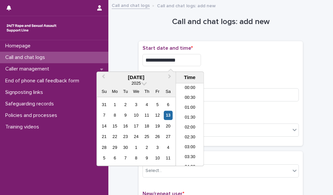
click at [180, 60] on input "**********" at bounding box center [172, 60] width 58 height 12
type input "**********"
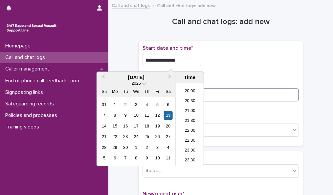
click at [230, 93] on input at bounding box center [221, 94] width 156 height 13
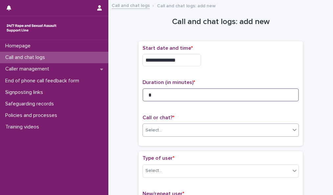
type input "*"
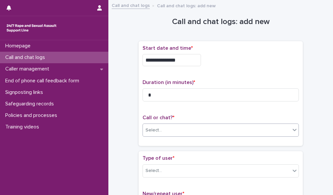
click at [236, 125] on div "Select..." at bounding box center [217, 130] width 148 height 11
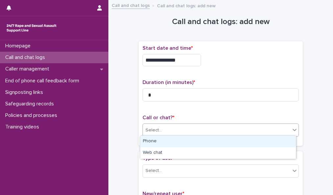
click at [237, 140] on div "Phone" at bounding box center [218, 141] width 156 height 12
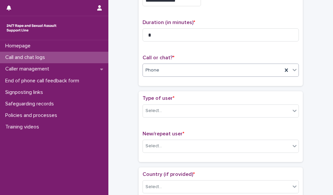
scroll to position [74, 0]
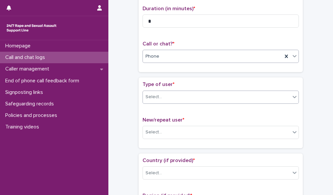
click at [268, 95] on div "Select..." at bounding box center [217, 96] width 148 height 11
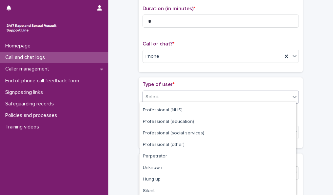
scroll to position [80, 0]
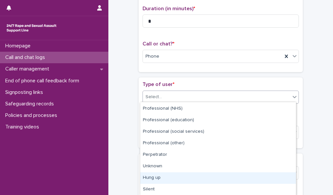
click at [281, 174] on div "Hung up" at bounding box center [218, 178] width 156 height 12
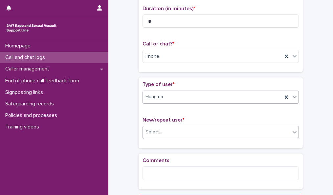
click at [280, 130] on div "Select..." at bounding box center [217, 132] width 148 height 11
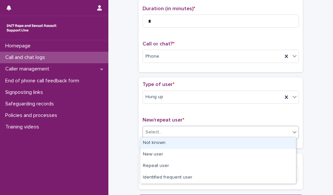
click at [280, 141] on div "Not known" at bounding box center [218, 143] width 156 height 12
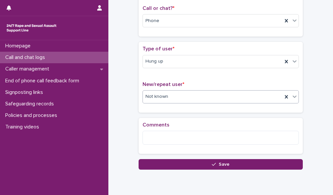
scroll to position [120, 0]
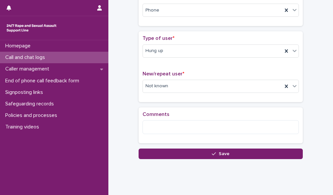
click at [286, 149] on button "Save" at bounding box center [221, 153] width 164 height 11
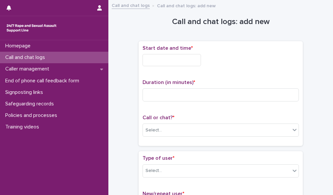
click at [162, 58] on input "text" at bounding box center [172, 60] width 58 height 12
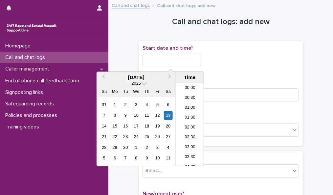
scroll to position [391, 0]
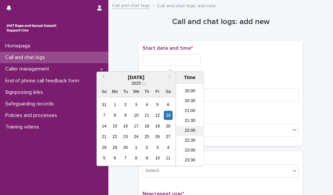
click at [194, 129] on li "22:00" at bounding box center [190, 131] width 28 height 10
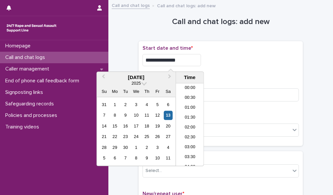
click at [183, 59] on input "**********" at bounding box center [172, 60] width 58 height 12
type input "**********"
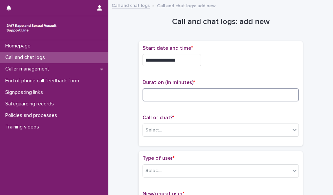
click at [230, 93] on input at bounding box center [221, 94] width 156 height 13
type input "*"
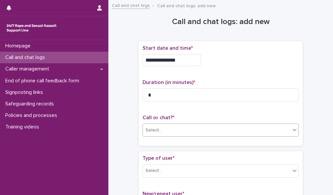
click at [239, 128] on div "Select..." at bounding box center [217, 130] width 148 height 11
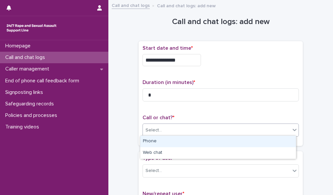
click at [238, 140] on div "Phone" at bounding box center [218, 141] width 156 height 12
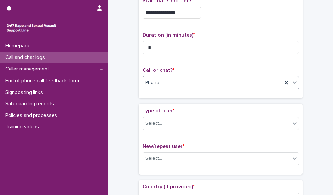
scroll to position [61, 0]
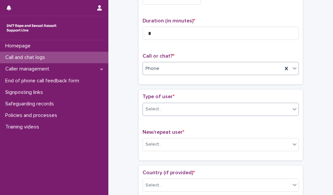
click at [292, 106] on icon at bounding box center [294, 108] width 7 height 7
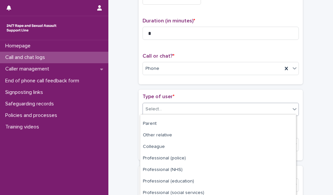
scroll to position [92, 0]
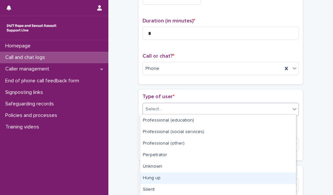
click at [274, 173] on div "Hung up" at bounding box center [218, 178] width 156 height 12
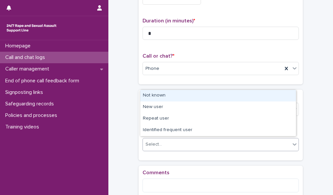
click at [276, 140] on div "Select..." at bounding box center [217, 144] width 148 height 11
click at [270, 95] on div "Not known" at bounding box center [218, 96] width 156 height 12
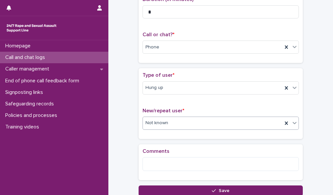
scroll to position [103, 0]
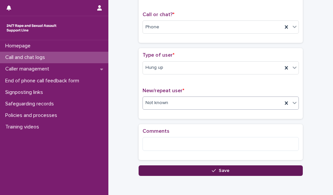
click at [261, 167] on button "Save" at bounding box center [221, 170] width 164 height 11
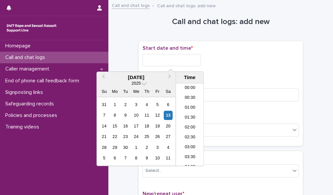
click at [186, 58] on input "text" at bounding box center [172, 60] width 58 height 12
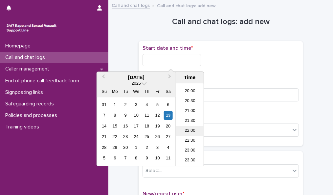
click at [194, 130] on li "22:00" at bounding box center [190, 131] width 28 height 10
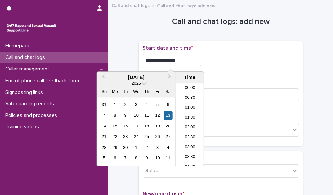
click at [180, 62] on input "**********" at bounding box center [172, 60] width 58 height 12
type input "**********"
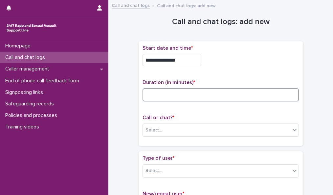
click at [214, 93] on input at bounding box center [221, 94] width 156 height 13
type input "*"
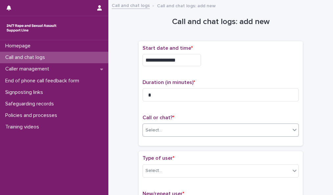
click at [222, 128] on div "Select..." at bounding box center [217, 130] width 148 height 11
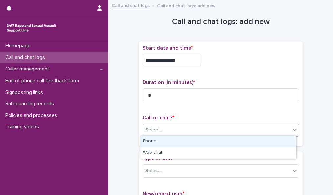
click at [221, 141] on div "Phone" at bounding box center [218, 141] width 156 height 12
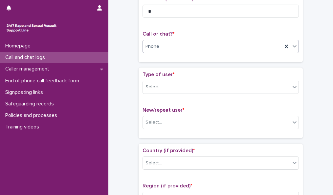
scroll to position [88, 0]
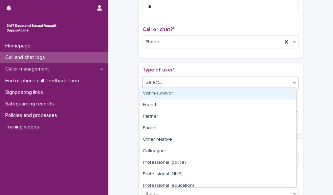
click at [286, 79] on div "Select..." at bounding box center [217, 82] width 148 height 11
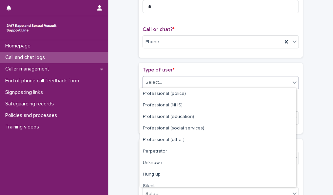
scroll to position [74, 0]
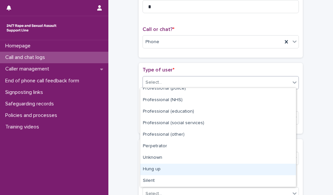
click at [262, 166] on div "Hung up" at bounding box center [218, 169] width 156 height 12
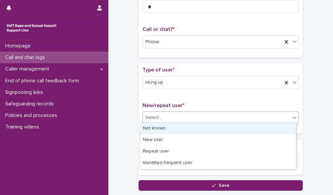
click at [262, 119] on div "Select..." at bounding box center [217, 117] width 148 height 11
click at [262, 127] on div "Not known" at bounding box center [218, 129] width 156 height 12
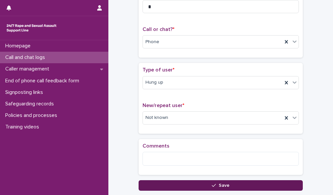
click at [257, 181] on button "Save" at bounding box center [221, 185] width 164 height 11
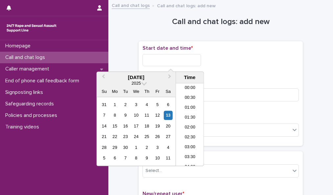
click at [156, 59] on input "text" at bounding box center [172, 60] width 58 height 12
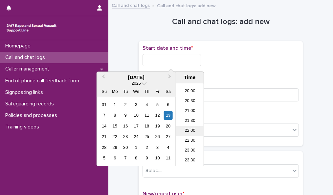
click at [188, 129] on li "22:00" at bounding box center [190, 131] width 28 height 10
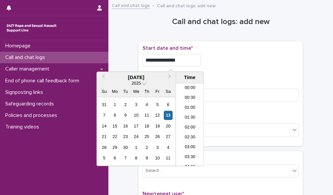
click at [181, 61] on input "**********" at bounding box center [172, 60] width 58 height 12
type input "**********"
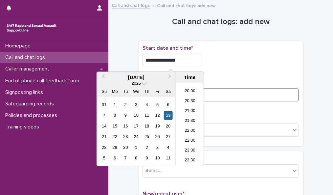
click at [236, 93] on input at bounding box center [221, 94] width 156 height 13
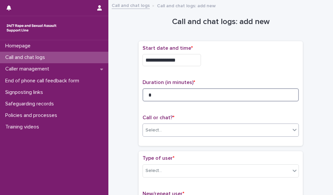
type input "*"
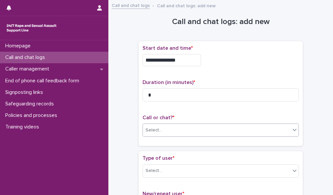
click at [239, 126] on div "Select..." at bounding box center [217, 130] width 148 height 11
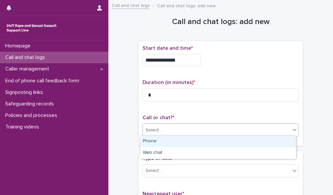
click at [239, 139] on div "Phone" at bounding box center [218, 141] width 156 height 12
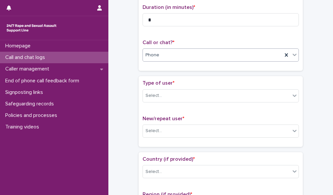
scroll to position [78, 0]
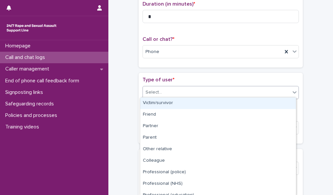
click at [296, 88] on div at bounding box center [295, 92] width 8 height 12
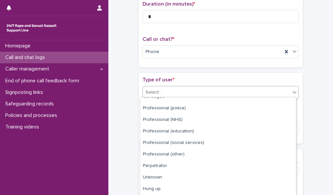
scroll to position [75, 0]
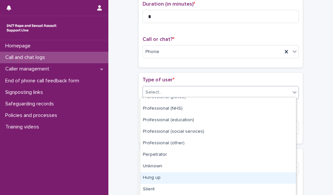
click at [269, 177] on div "Hung up" at bounding box center [218, 178] width 156 height 12
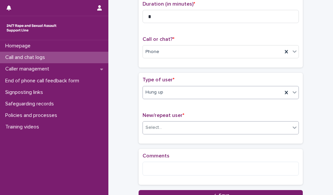
click at [271, 123] on div "Select..." at bounding box center [217, 127] width 148 height 11
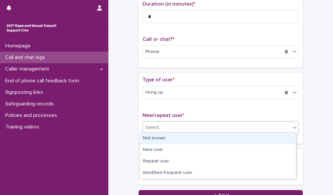
click at [269, 139] on div "Not known" at bounding box center [218, 138] width 156 height 12
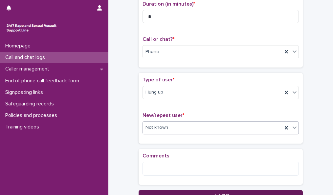
click at [249, 191] on button "Save" at bounding box center [221, 195] width 164 height 11
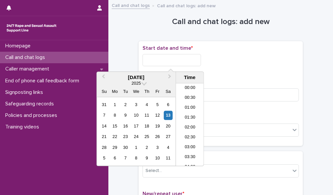
click at [179, 58] on input "text" at bounding box center [172, 60] width 58 height 12
click at [288, 19] on h1 "Call and chat logs: add new" at bounding box center [221, 22] width 164 height 10
click at [169, 60] on input "text" at bounding box center [172, 60] width 58 height 12
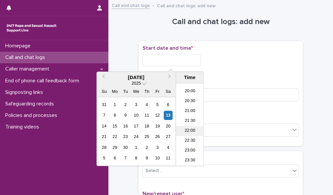
click at [191, 130] on li "22:00" at bounding box center [190, 131] width 28 height 10
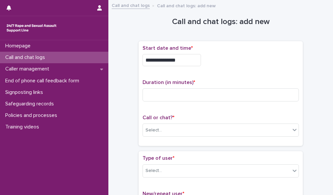
click at [179, 59] on input "**********" at bounding box center [172, 60] width 58 height 12
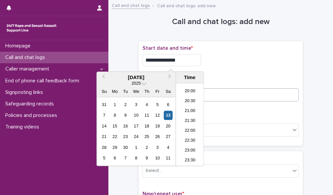
type input "**********"
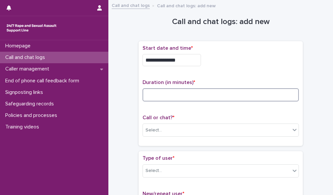
click at [232, 90] on input at bounding box center [221, 94] width 156 height 13
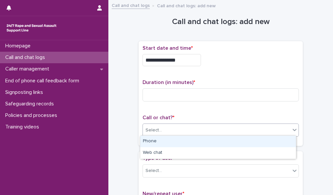
click at [239, 126] on div "Select..." at bounding box center [217, 130] width 148 height 11
click at [241, 140] on div "Phone" at bounding box center [218, 141] width 156 height 12
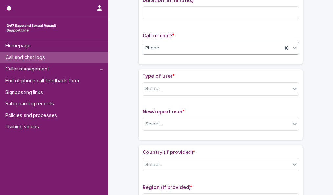
scroll to position [84, 0]
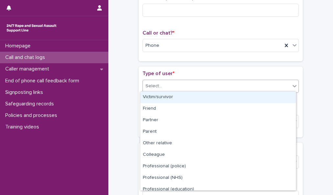
click at [291, 82] on icon at bounding box center [294, 85] width 7 height 7
click at [288, 95] on div "Victim/survivor" at bounding box center [218, 97] width 156 height 12
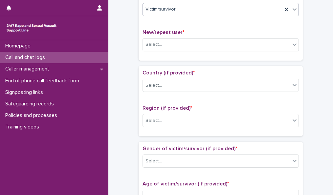
scroll to position [163, 0]
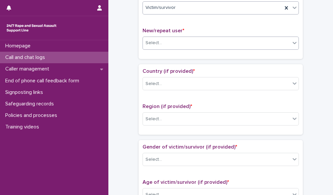
click at [291, 42] on icon at bounding box center [294, 42] width 7 height 7
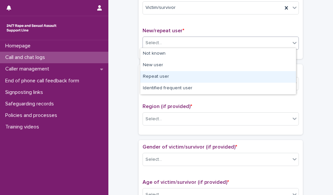
click at [285, 73] on div "Repeat user" at bounding box center [218, 77] width 156 height 12
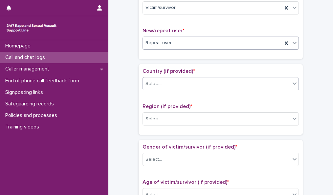
click at [291, 80] on icon at bounding box center [294, 83] width 7 height 7
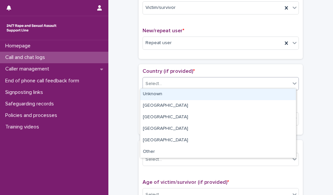
click at [288, 93] on div "Unknown" at bounding box center [218, 94] width 156 height 12
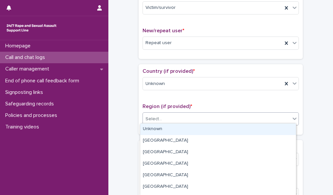
click at [292, 117] on icon at bounding box center [294, 118] width 7 height 7
click at [283, 129] on div "Unknown" at bounding box center [218, 129] width 156 height 12
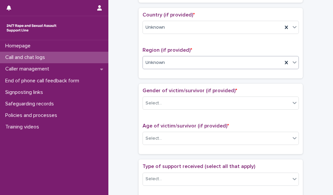
scroll to position [220, 0]
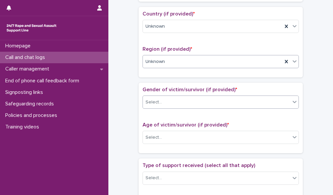
click at [283, 101] on div "Select..." at bounding box center [217, 102] width 148 height 11
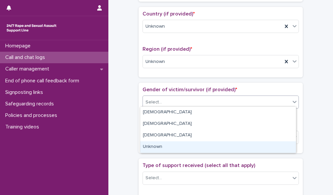
click at [276, 142] on div "Unknown" at bounding box center [218, 147] width 156 height 12
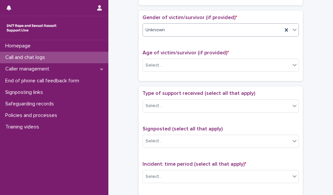
scroll to position [294, 0]
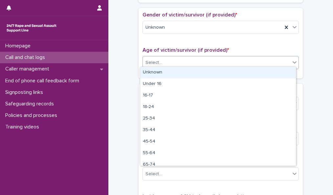
click at [291, 59] on icon at bounding box center [294, 62] width 7 height 7
click at [285, 73] on div "Unknown" at bounding box center [218, 73] width 156 height 12
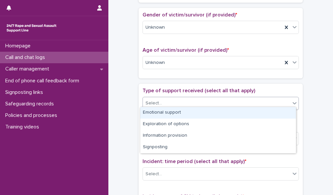
click at [284, 100] on div "Select..." at bounding box center [217, 103] width 148 height 11
click at [283, 112] on div "Emotional support" at bounding box center [218, 113] width 156 height 12
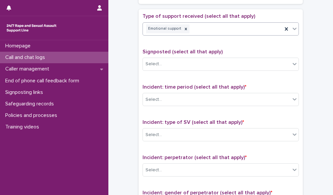
scroll to position [373, 0]
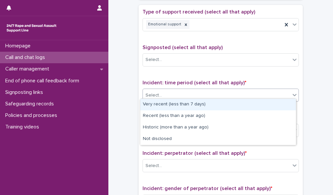
click at [286, 91] on div "Select..." at bounding box center [217, 95] width 148 height 11
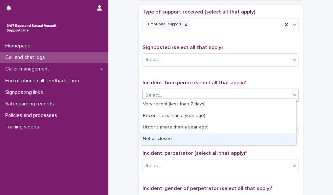
click at [283, 135] on div "Not disclosed" at bounding box center [218, 139] width 156 height 12
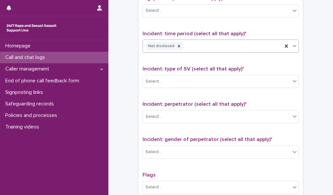
scroll to position [433, 0]
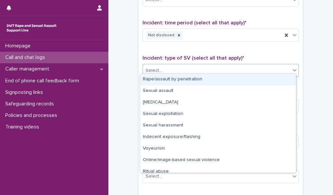
click at [283, 67] on div "Select..." at bounding box center [217, 70] width 148 height 11
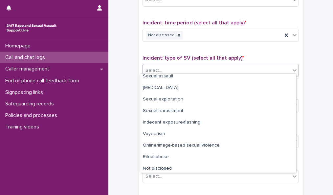
scroll to position [16, 0]
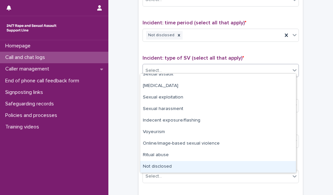
click at [249, 168] on div "Not disclosed" at bounding box center [218, 167] width 156 height 12
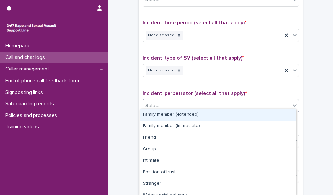
click at [283, 102] on div "Select..." at bounding box center [217, 105] width 148 height 11
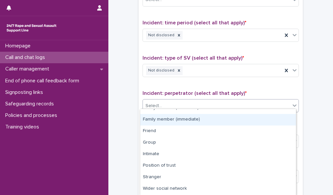
scroll to position [40, 0]
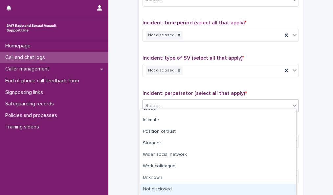
click at [263, 187] on div "Not disclosed" at bounding box center [218, 189] width 156 height 12
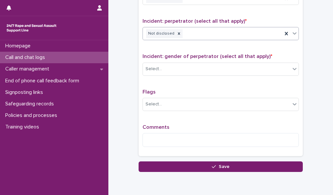
scroll to position [515, 0]
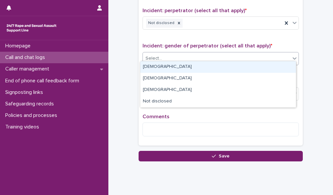
click at [269, 55] on div "Select..." at bounding box center [217, 58] width 148 height 11
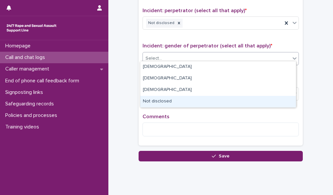
click at [266, 102] on div "Not disclosed" at bounding box center [218, 102] width 156 height 12
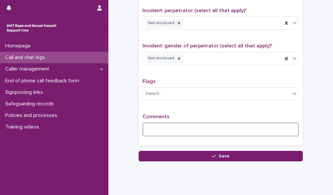
click at [183, 128] on textarea at bounding box center [221, 129] width 156 height 14
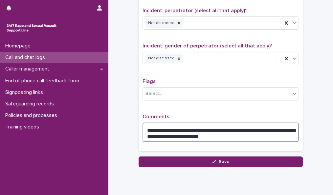
type textarea "**********"
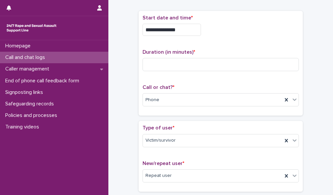
scroll to position [0, 0]
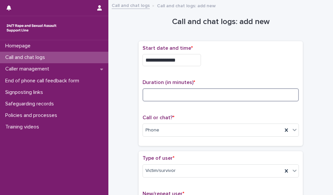
click at [212, 94] on input at bounding box center [221, 94] width 156 height 13
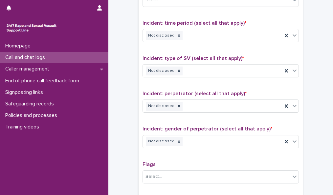
scroll to position [535, 0]
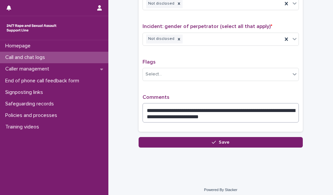
type input "**"
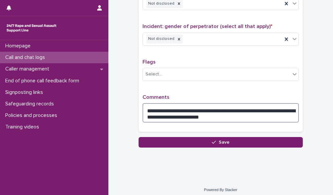
click at [209, 113] on textarea "**********" at bounding box center [221, 112] width 156 height 19
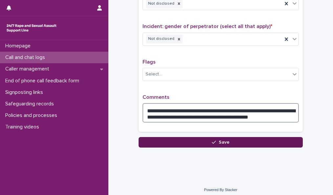
type textarea "**********"
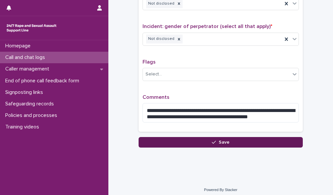
click at [277, 137] on button "Save" at bounding box center [221, 142] width 164 height 11
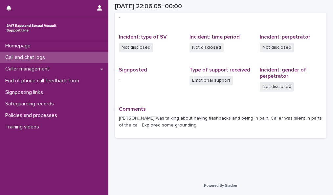
scroll to position [148, 0]
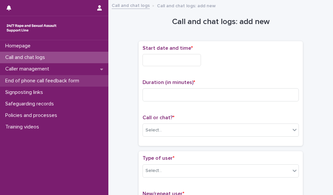
click at [84, 78] on p "End of phone call feedback form" at bounding box center [44, 81] width 82 height 6
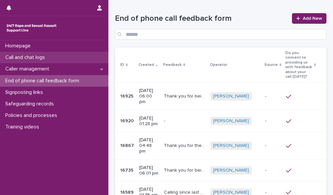
click at [84, 59] on div "Call and chat logs" at bounding box center [54, 58] width 108 height 12
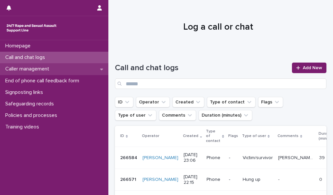
click at [100, 68] on icon at bounding box center [101, 69] width 3 height 5
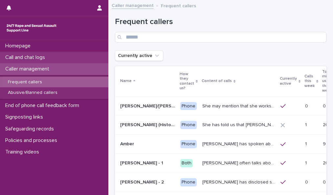
click at [82, 55] on div "Call and chat logs" at bounding box center [54, 58] width 108 height 12
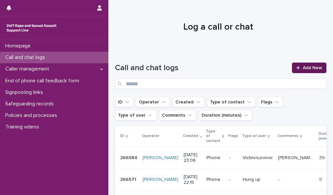
click at [307, 68] on span "Add New" at bounding box center [312, 67] width 19 height 5
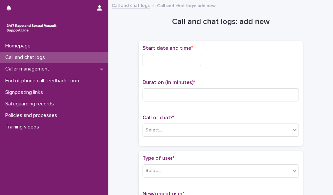
click at [191, 61] on input "text" at bounding box center [172, 60] width 58 height 12
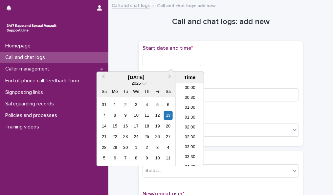
scroll to position [391, 0]
click at [192, 151] on li "23:00" at bounding box center [190, 151] width 28 height 10
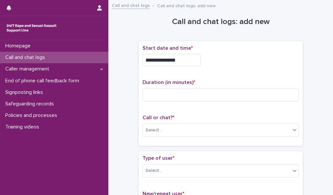
click at [180, 62] on input "**********" at bounding box center [172, 60] width 58 height 12
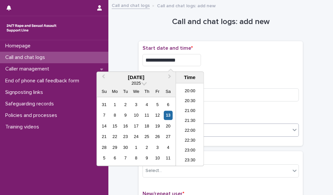
type input "**********"
click at [291, 126] on icon at bounding box center [294, 129] width 7 height 7
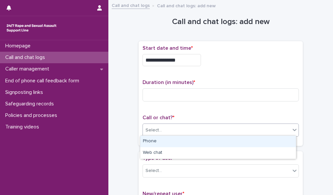
click at [286, 140] on div "Phone" at bounding box center [218, 141] width 156 height 12
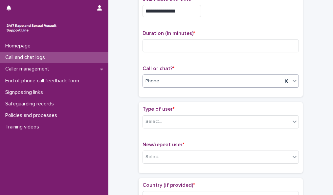
scroll to position [52, 0]
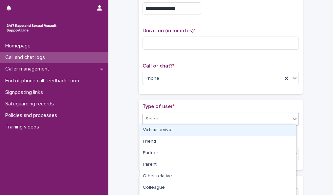
click at [293, 116] on icon at bounding box center [294, 118] width 7 height 7
click at [284, 132] on div "Victim/survivor" at bounding box center [218, 130] width 156 height 12
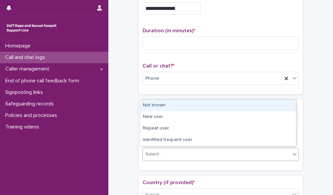
click at [286, 155] on div "Select..." at bounding box center [217, 154] width 148 height 11
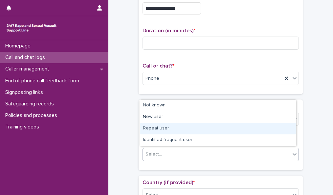
click at [283, 131] on div "Repeat user" at bounding box center [218, 129] width 156 height 12
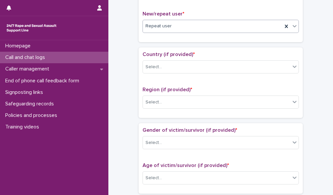
scroll to position [184, 0]
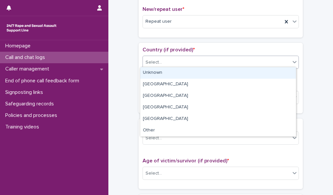
click at [294, 61] on icon at bounding box center [294, 61] width 7 height 7
click at [286, 73] on div "Unknown" at bounding box center [218, 73] width 156 height 12
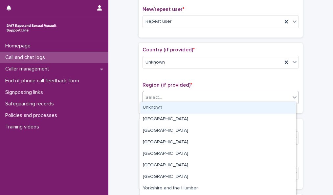
click at [281, 94] on div "Select..." at bounding box center [217, 97] width 148 height 11
click at [277, 107] on div "Unknown" at bounding box center [218, 108] width 156 height 12
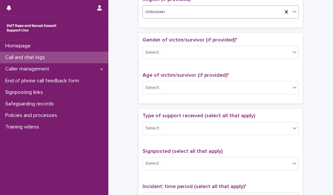
scroll to position [274, 0]
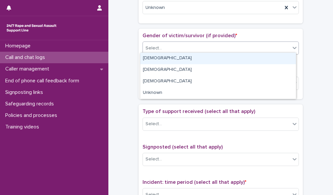
click at [293, 47] on icon at bounding box center [294, 47] width 7 height 7
click at [288, 57] on div "[DEMOGRAPHIC_DATA]" at bounding box center [218, 59] width 156 height 12
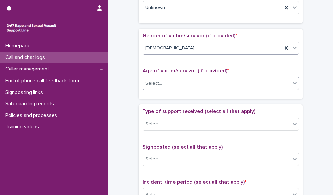
click at [291, 82] on div at bounding box center [295, 83] width 8 height 12
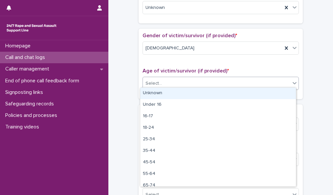
click at [284, 92] on div "Unknown" at bounding box center [218, 93] width 156 height 12
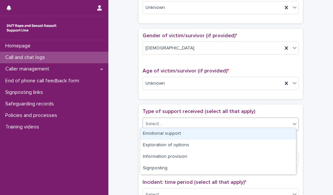
click at [293, 120] on icon at bounding box center [294, 123] width 7 height 7
click at [287, 133] on div "Emotional support" at bounding box center [218, 134] width 156 height 12
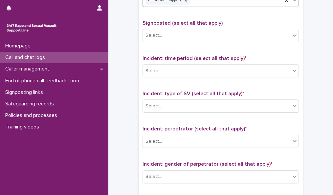
scroll to position [398, 0]
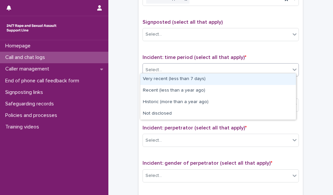
click at [293, 67] on icon at bounding box center [294, 69] width 7 height 7
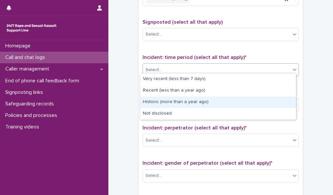
click at [285, 100] on div "Historic (more than a year ago)" at bounding box center [218, 102] width 156 height 12
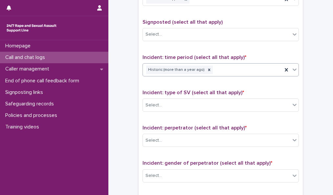
click at [285, 100] on div "Select..." at bounding box center [217, 105] width 148 height 11
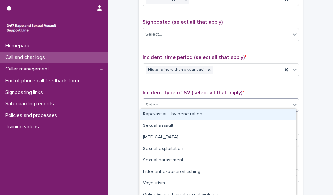
click at [279, 111] on div "Rape/assault by penetration" at bounding box center [218, 114] width 156 height 12
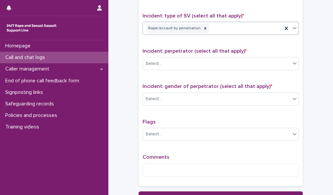
scroll to position [476, 0]
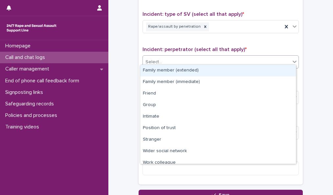
click at [293, 59] on icon at bounding box center [294, 61] width 7 height 7
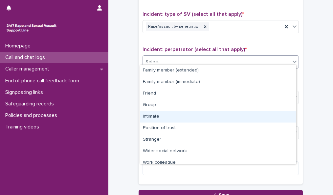
click at [275, 113] on div "Intimate" at bounding box center [218, 117] width 156 height 12
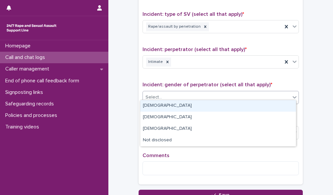
click at [278, 94] on div "Select..." at bounding box center [217, 97] width 148 height 11
click at [275, 104] on div "[DEMOGRAPHIC_DATA]" at bounding box center [218, 106] width 156 height 12
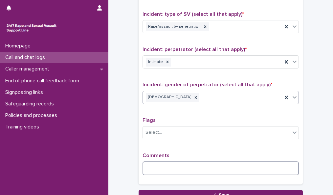
click at [198, 167] on textarea at bounding box center [221, 168] width 156 height 14
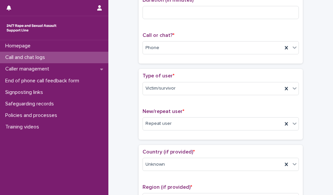
scroll to position [54, 0]
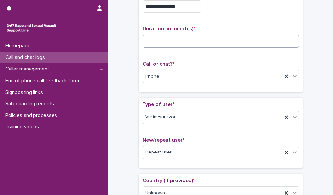
type textarea "**********"
click at [230, 41] on input at bounding box center [221, 41] width 156 height 13
click at [156, 37] on input at bounding box center [221, 41] width 156 height 13
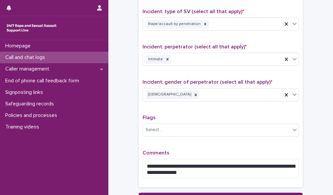
scroll to position [535, 0]
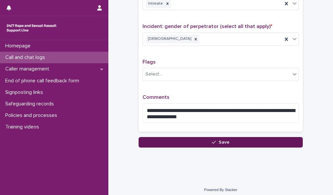
type input "**"
click at [209, 139] on button "Save" at bounding box center [221, 142] width 164 height 11
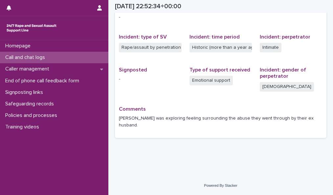
scroll to position [141, 0]
